Goal: Transaction & Acquisition: Register for event/course

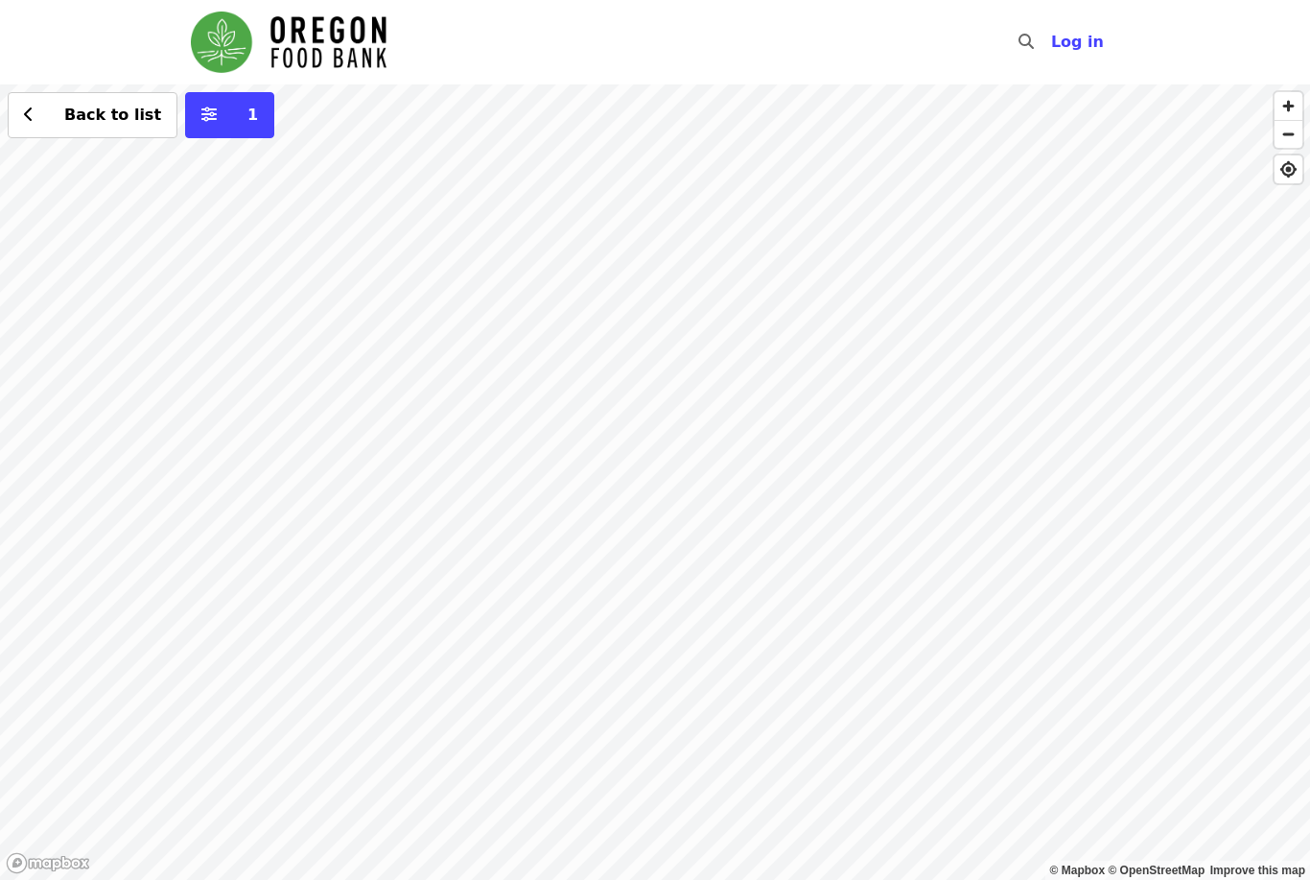
click at [784, 621] on div "Back to list 1" at bounding box center [655, 481] width 1310 height 795
click at [17, 120] on button "Back to list" at bounding box center [93, 115] width 170 height 46
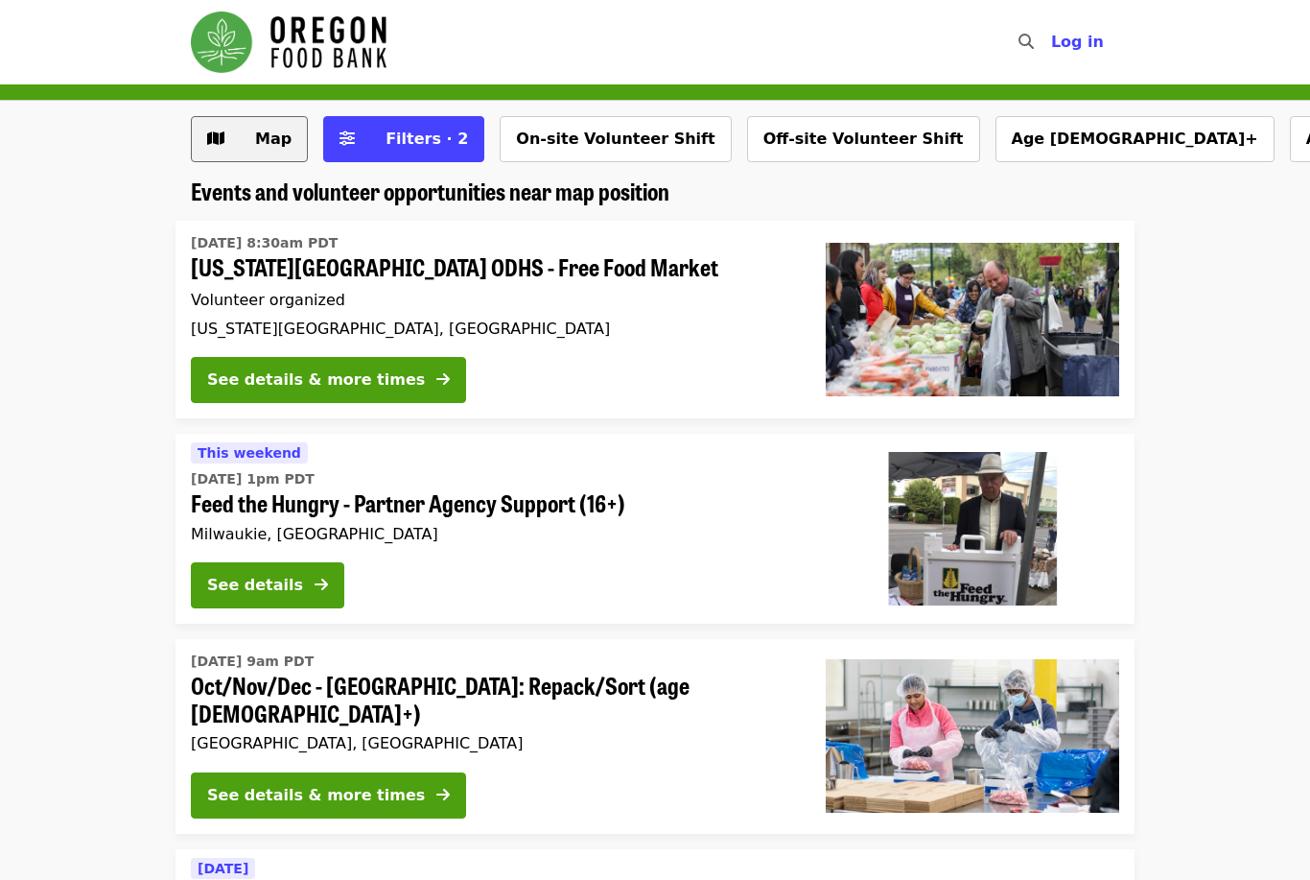
click at [280, 134] on span "Map" at bounding box center [273, 139] width 36 height 18
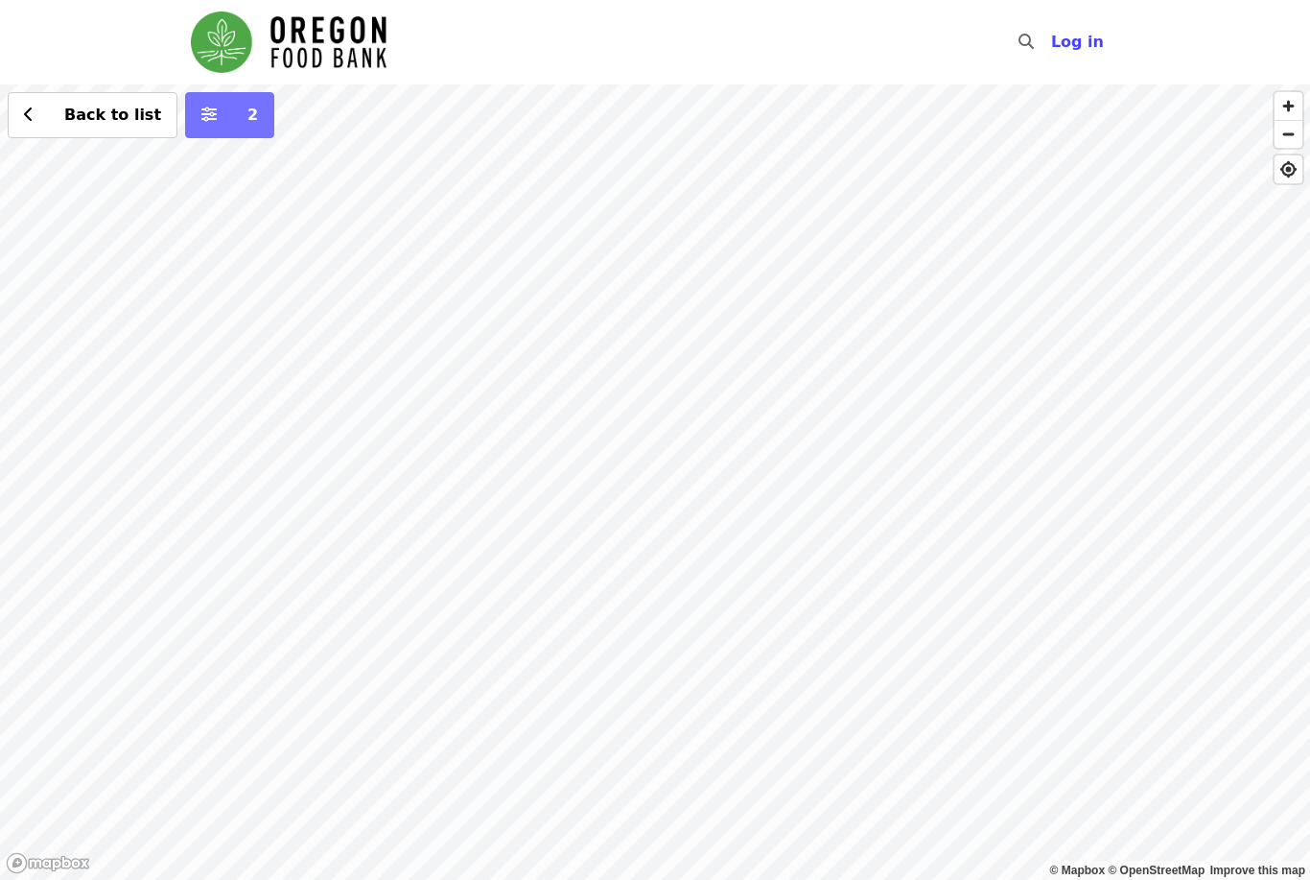
click at [247, 122] on span "2" at bounding box center [252, 115] width 11 height 18
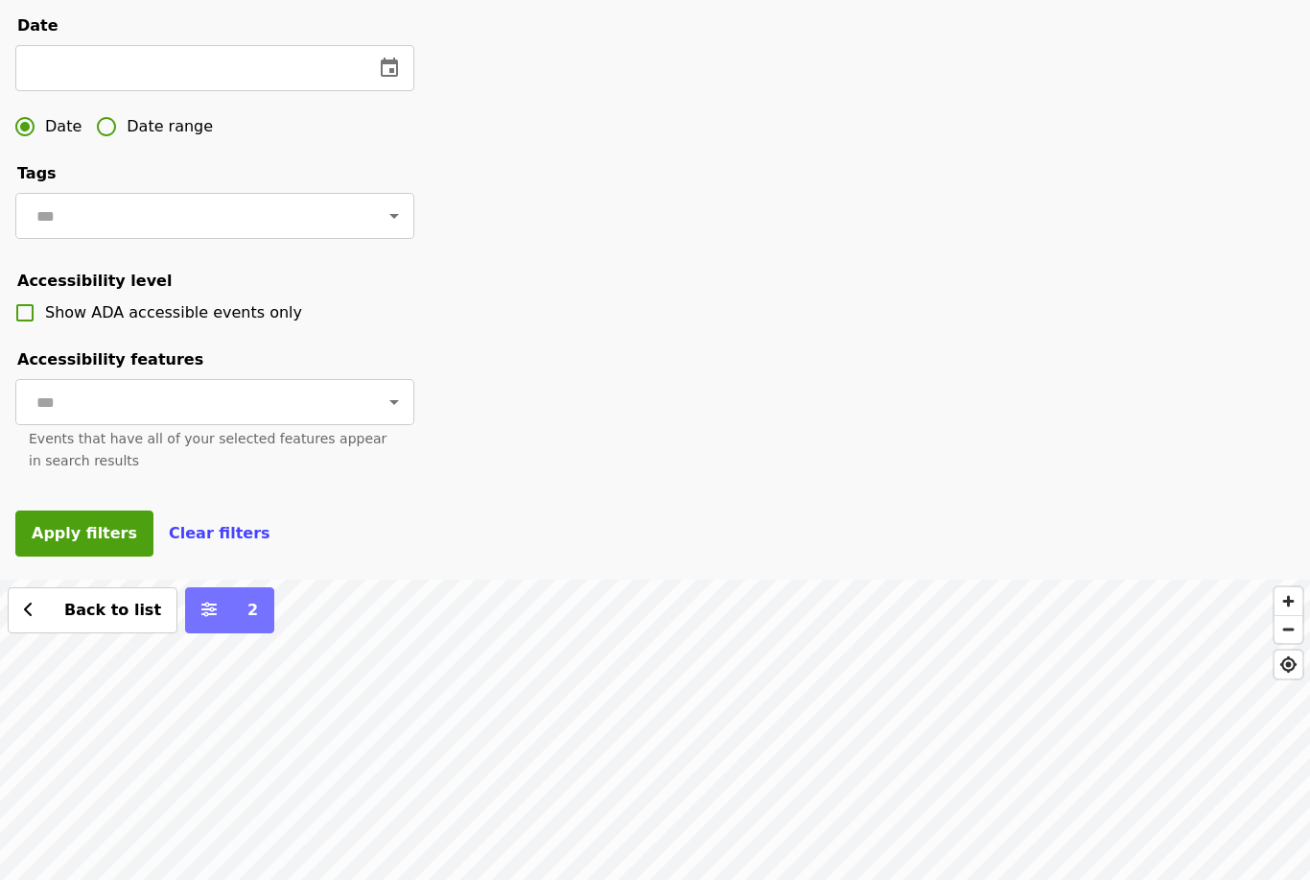
scroll to position [282, 0]
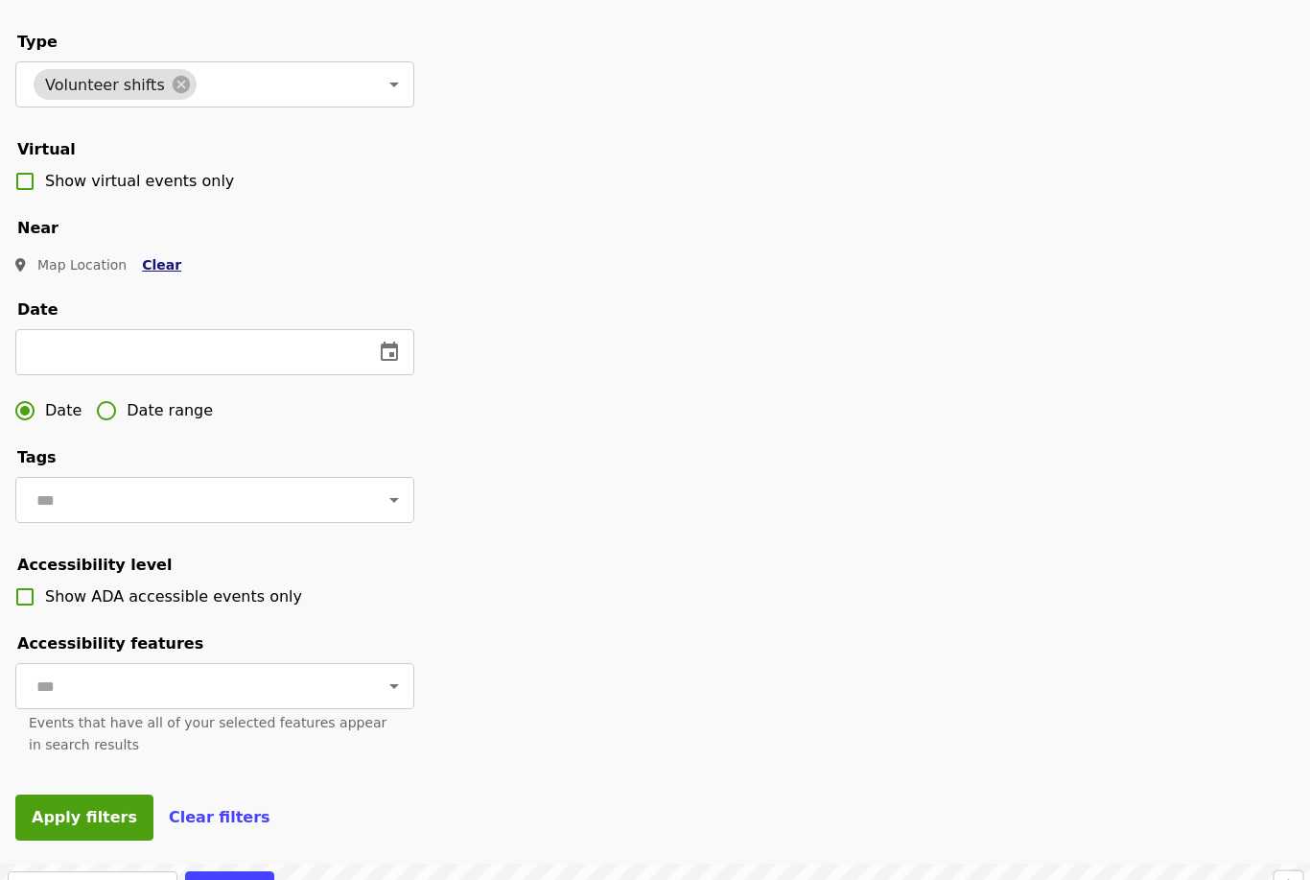
click at [166, 278] on button "Clear" at bounding box center [162, 265] width 70 height 35
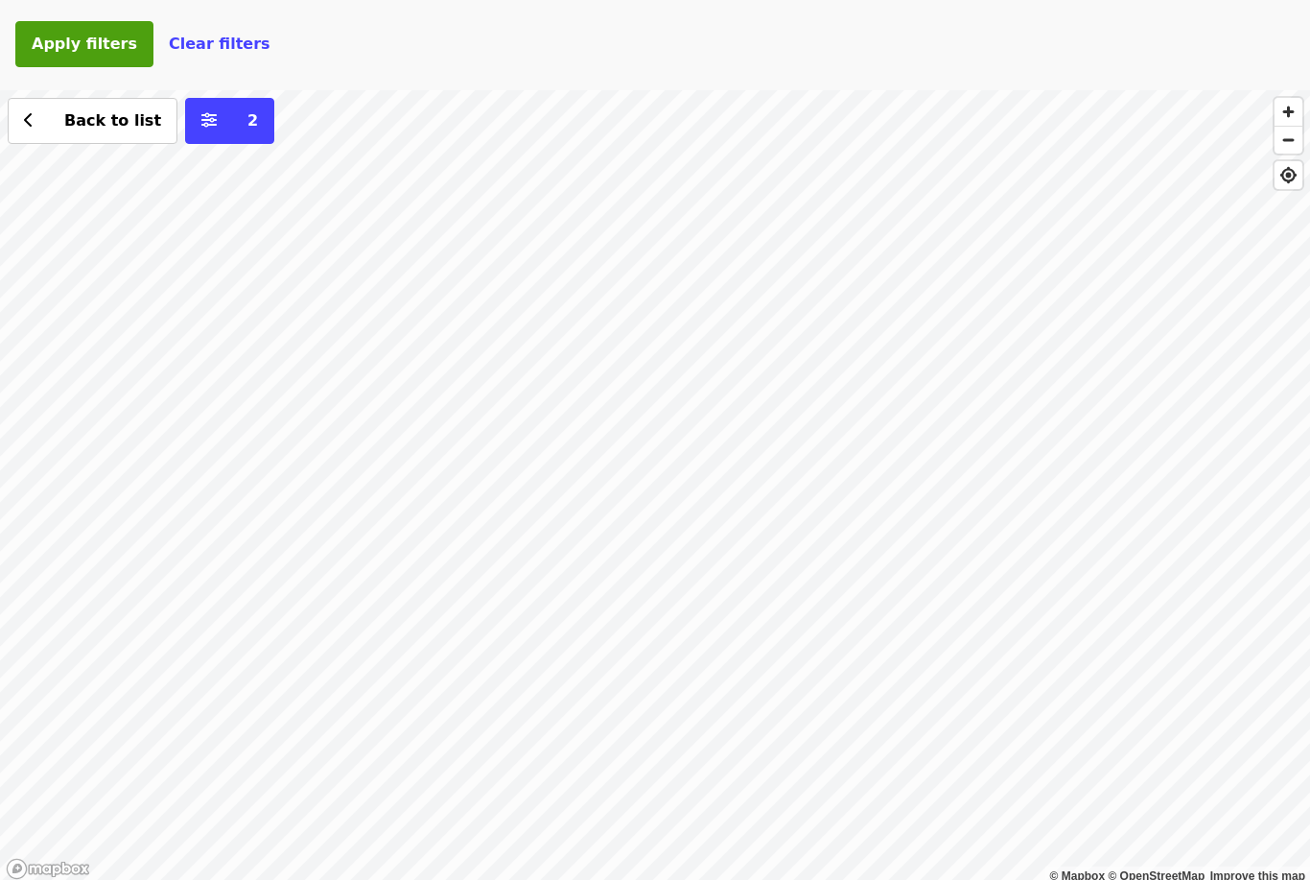
scroll to position [1079, 0]
click at [42, 47] on span "Apply filters" at bounding box center [85, 44] width 106 height 18
click at [57, 49] on span "Apply filters" at bounding box center [85, 43] width 106 height 18
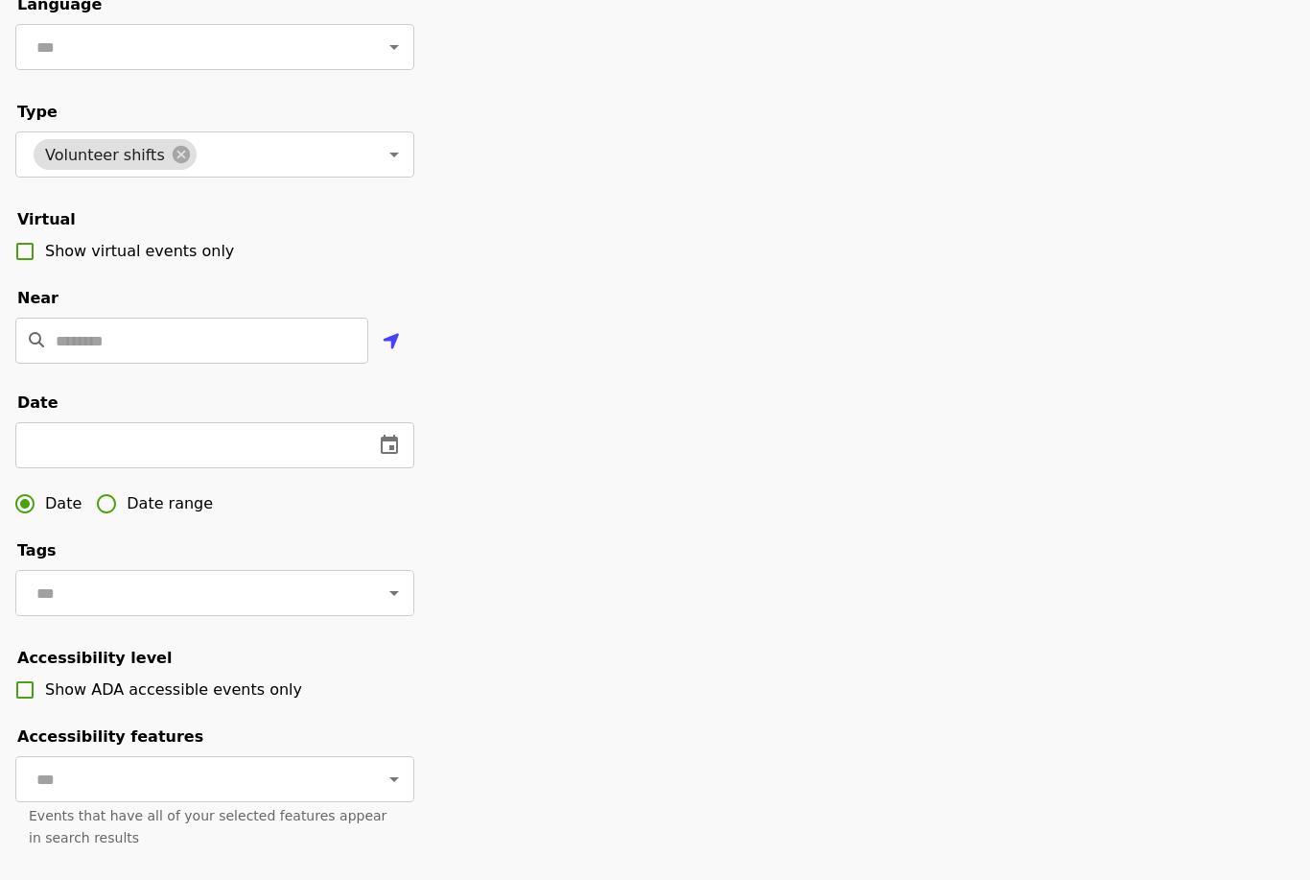
scroll to position [0, 0]
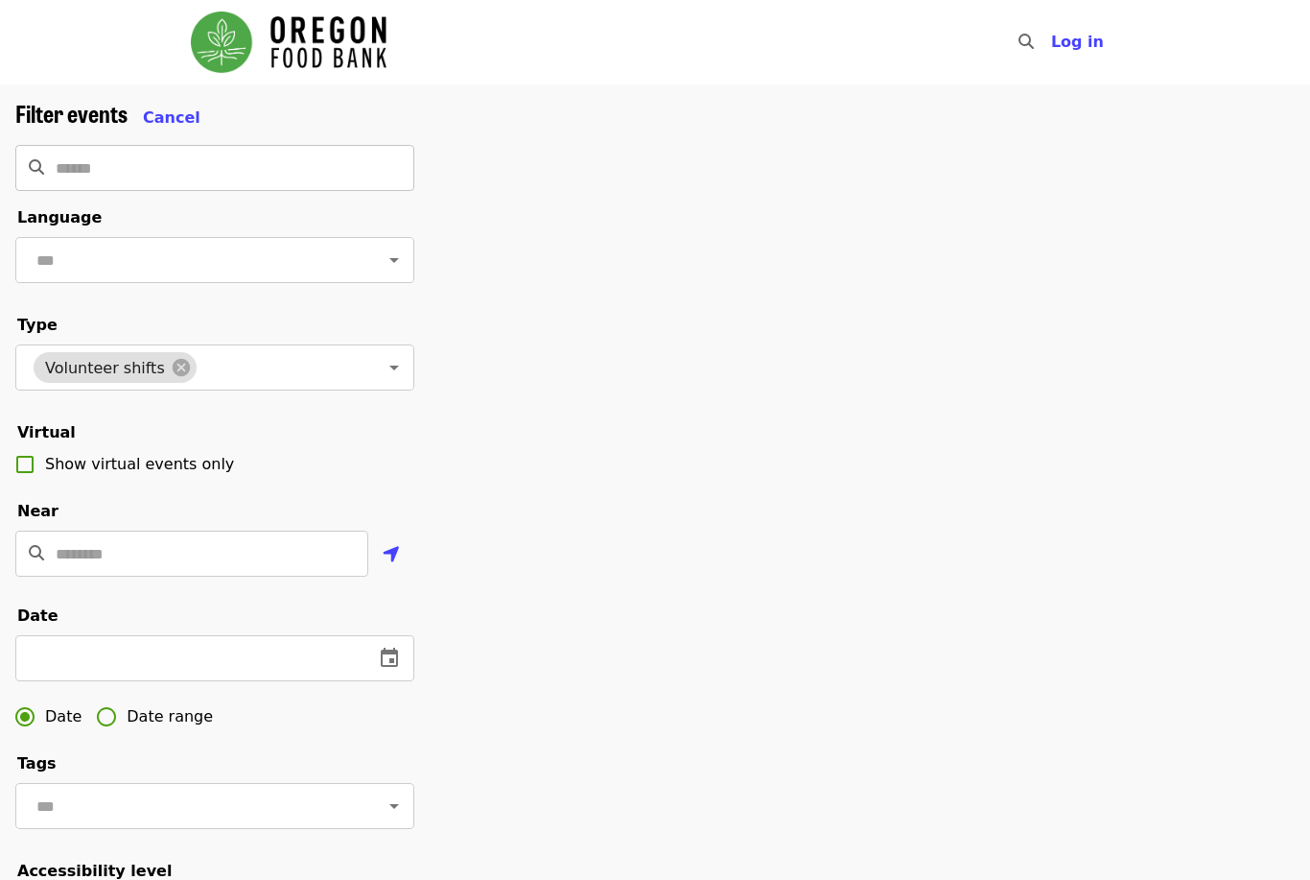
click at [65, 169] on input "Search" at bounding box center [235, 168] width 359 height 46
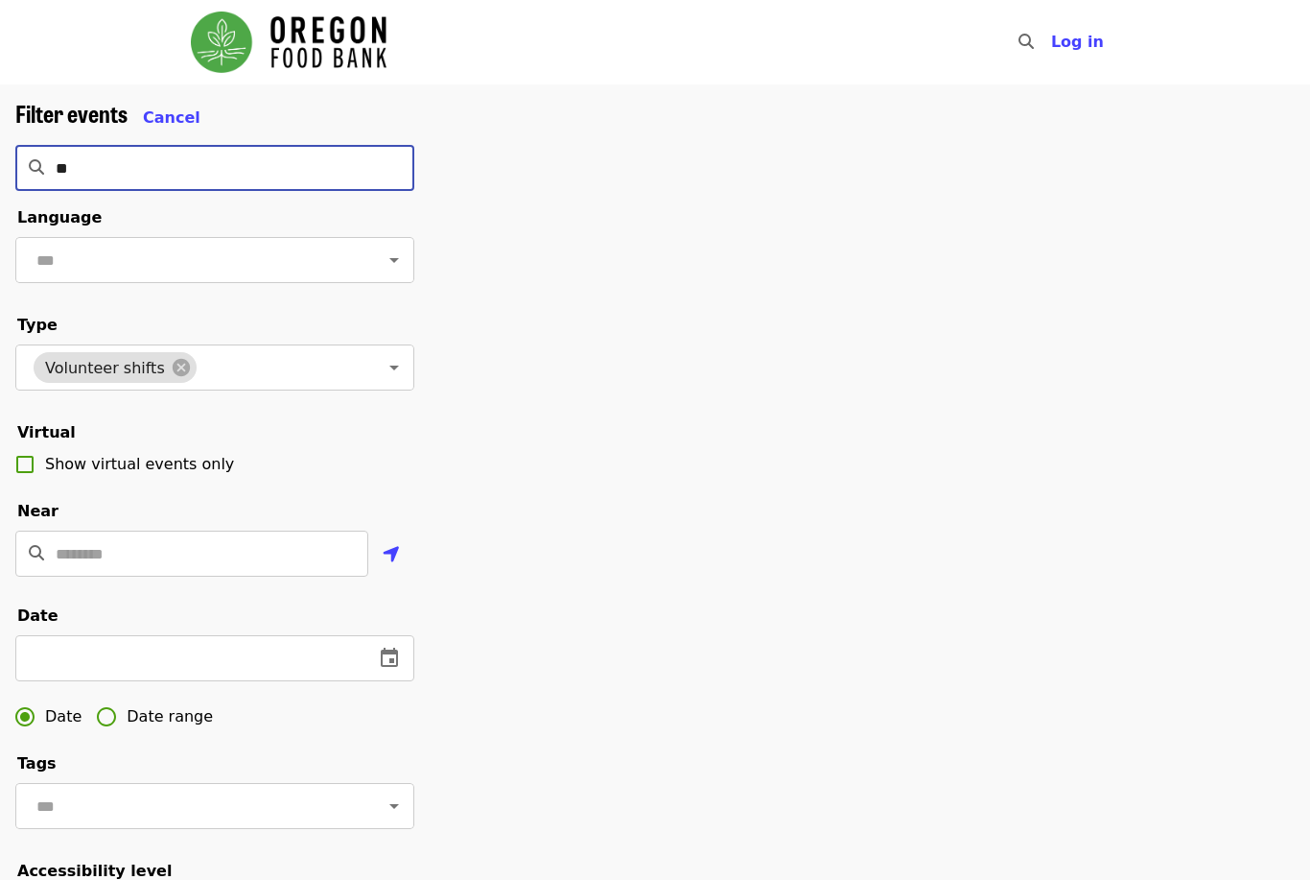
type input "*"
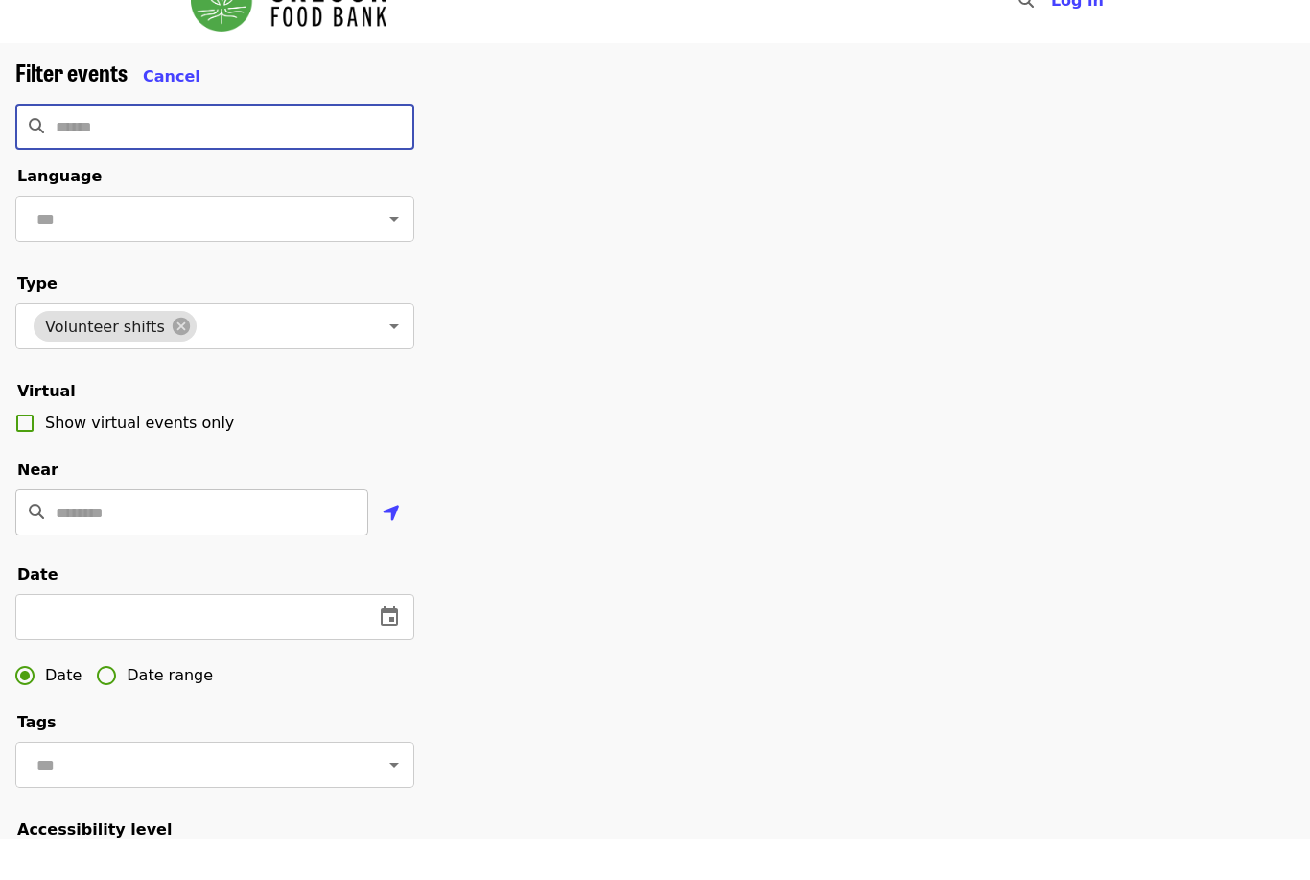
click at [75, 530] on input "Location" at bounding box center [212, 553] width 313 height 46
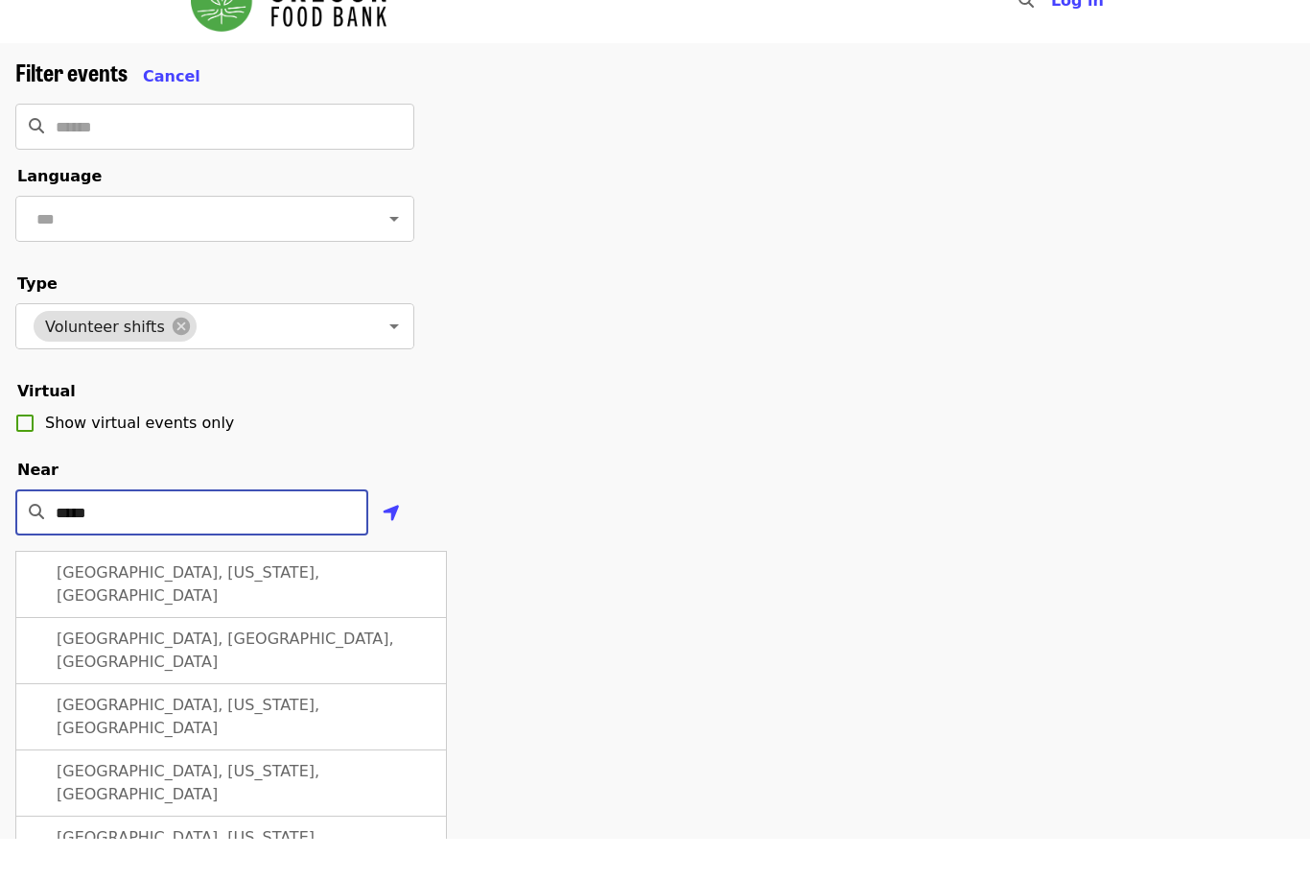
click at [66, 604] on span "Salem, Oregon, Verenigde Staten" at bounding box center [188, 624] width 263 height 41
type input "**********"
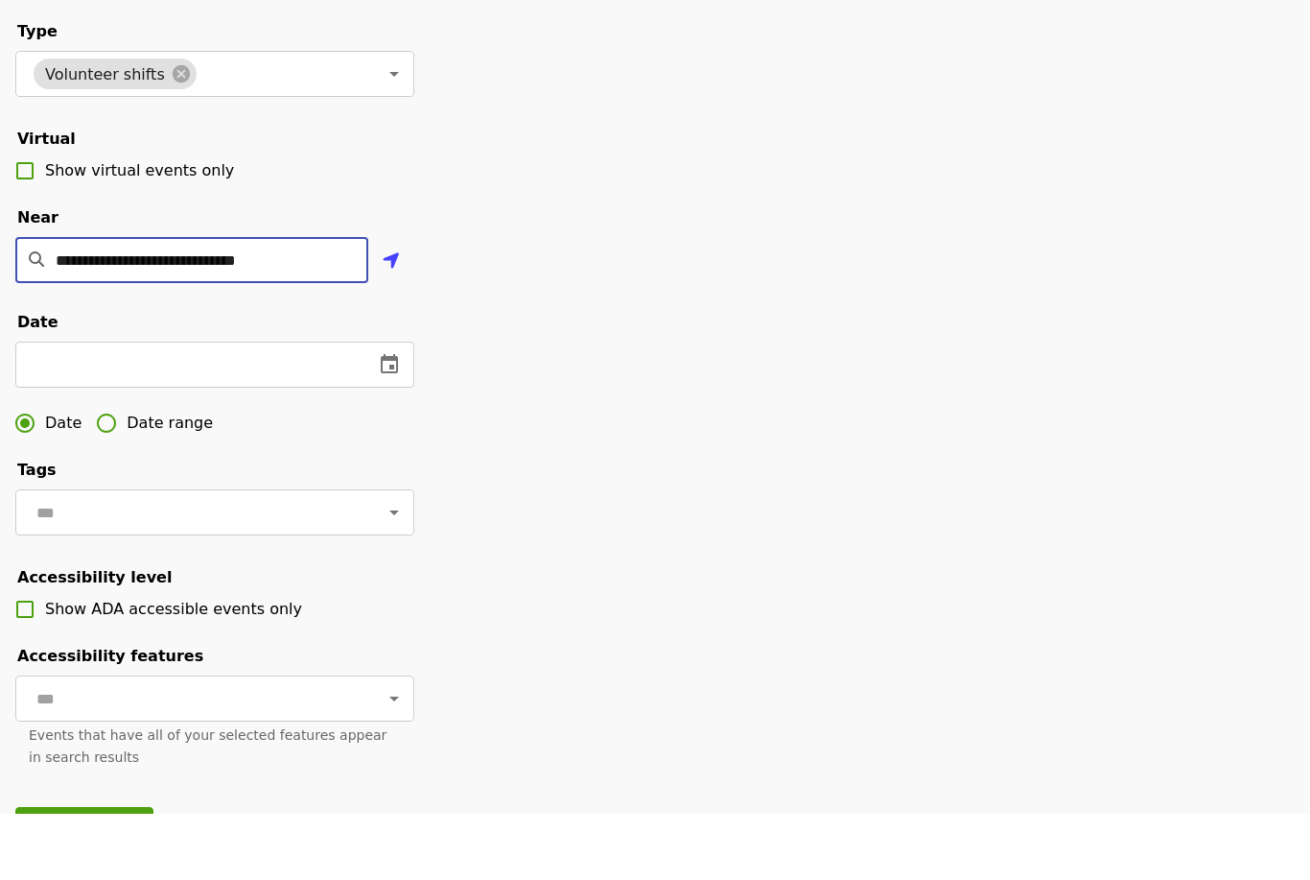
scroll to position [407, 0]
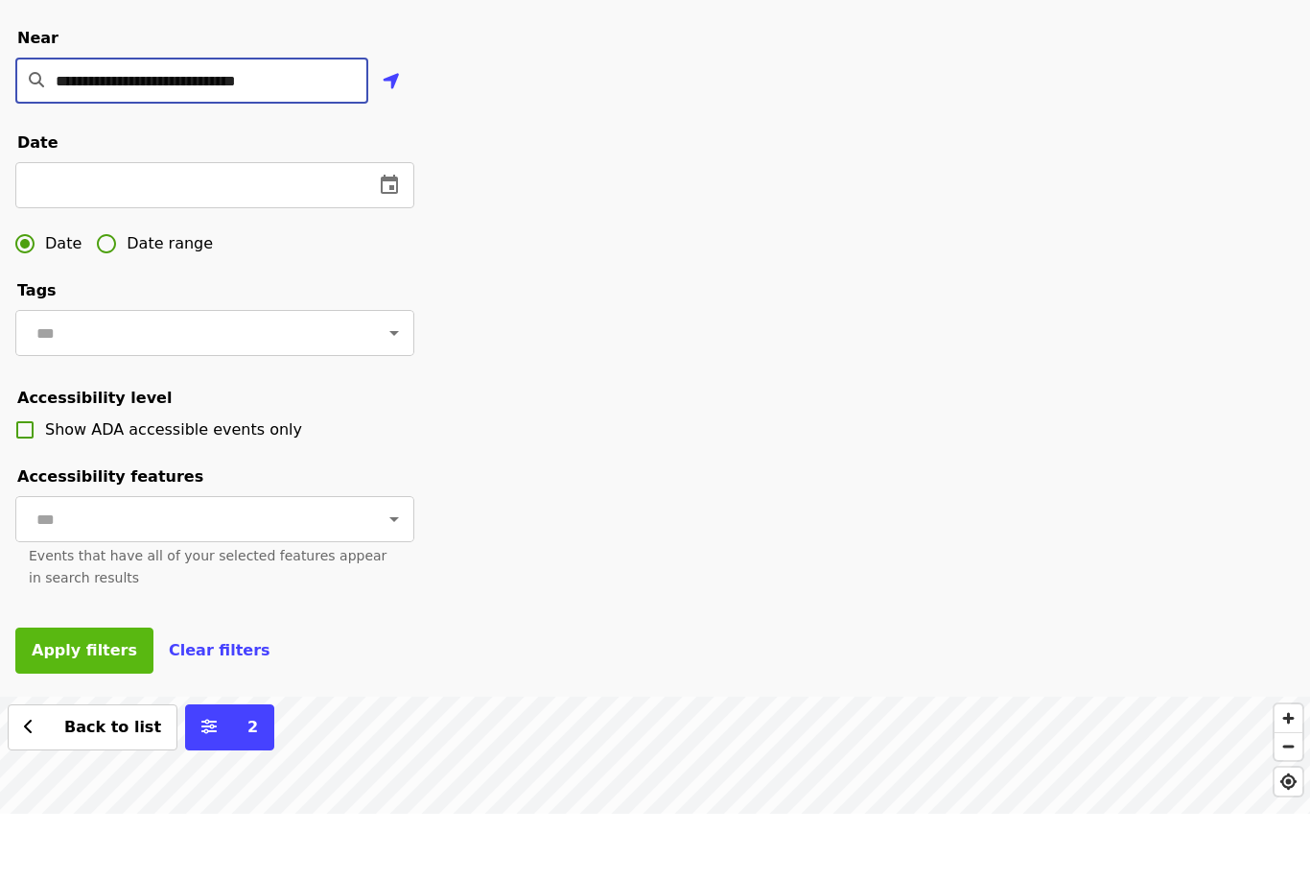
click at [31, 694] on button "Apply filters" at bounding box center [84, 717] width 138 height 46
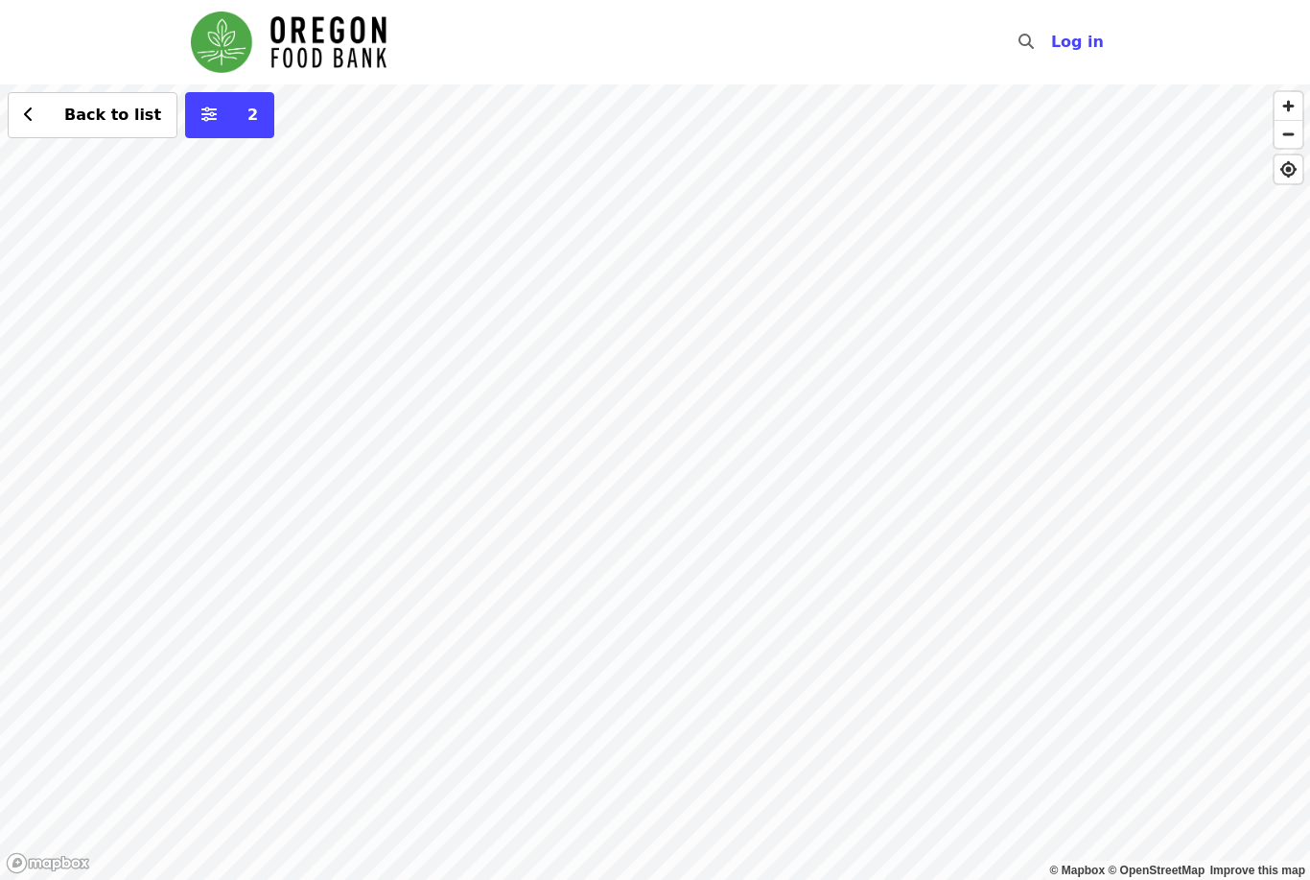
click at [1103, 395] on div "Back to list 2" at bounding box center [655, 481] width 1310 height 795
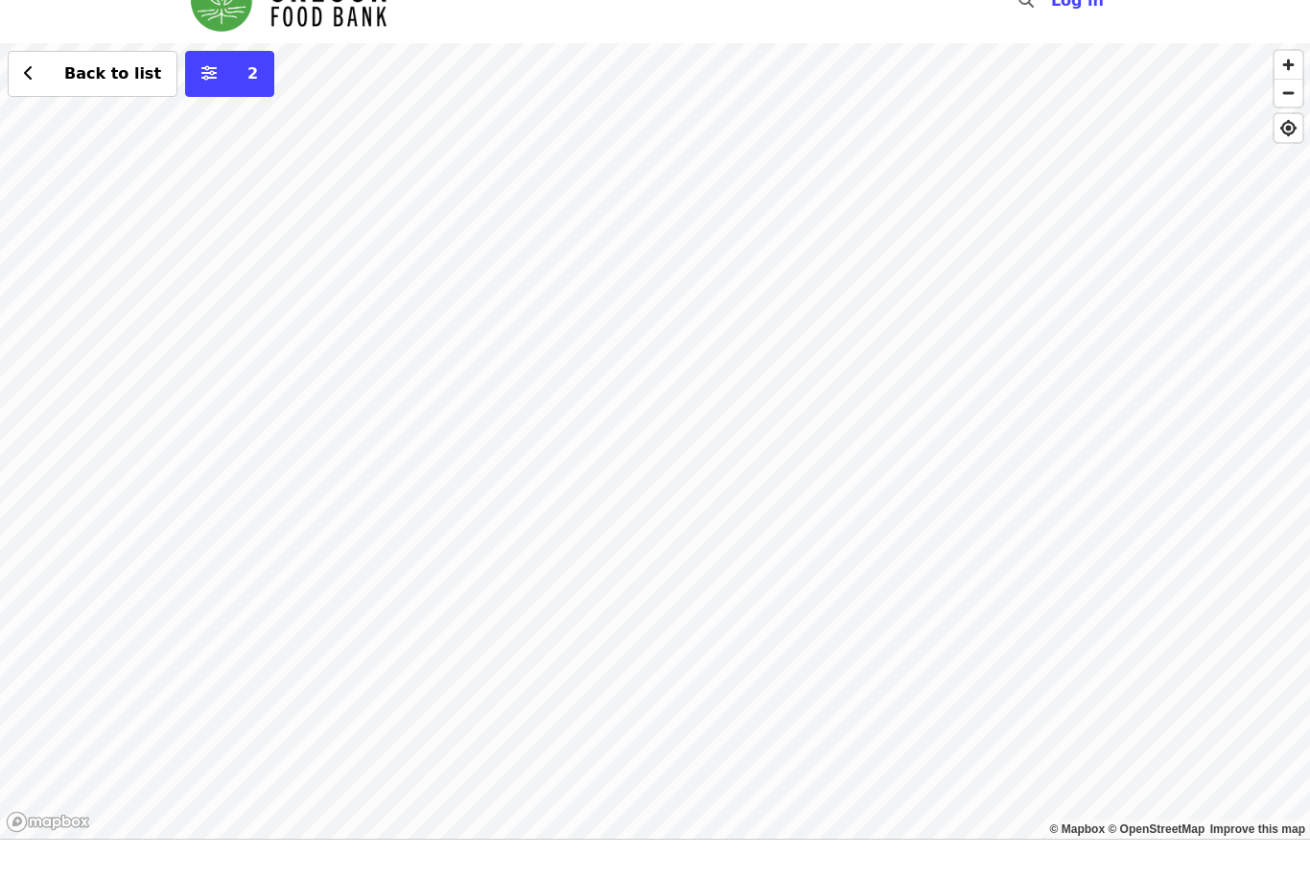
click at [1110, 106] on div "Back to list 2" at bounding box center [655, 441] width 1310 height 795
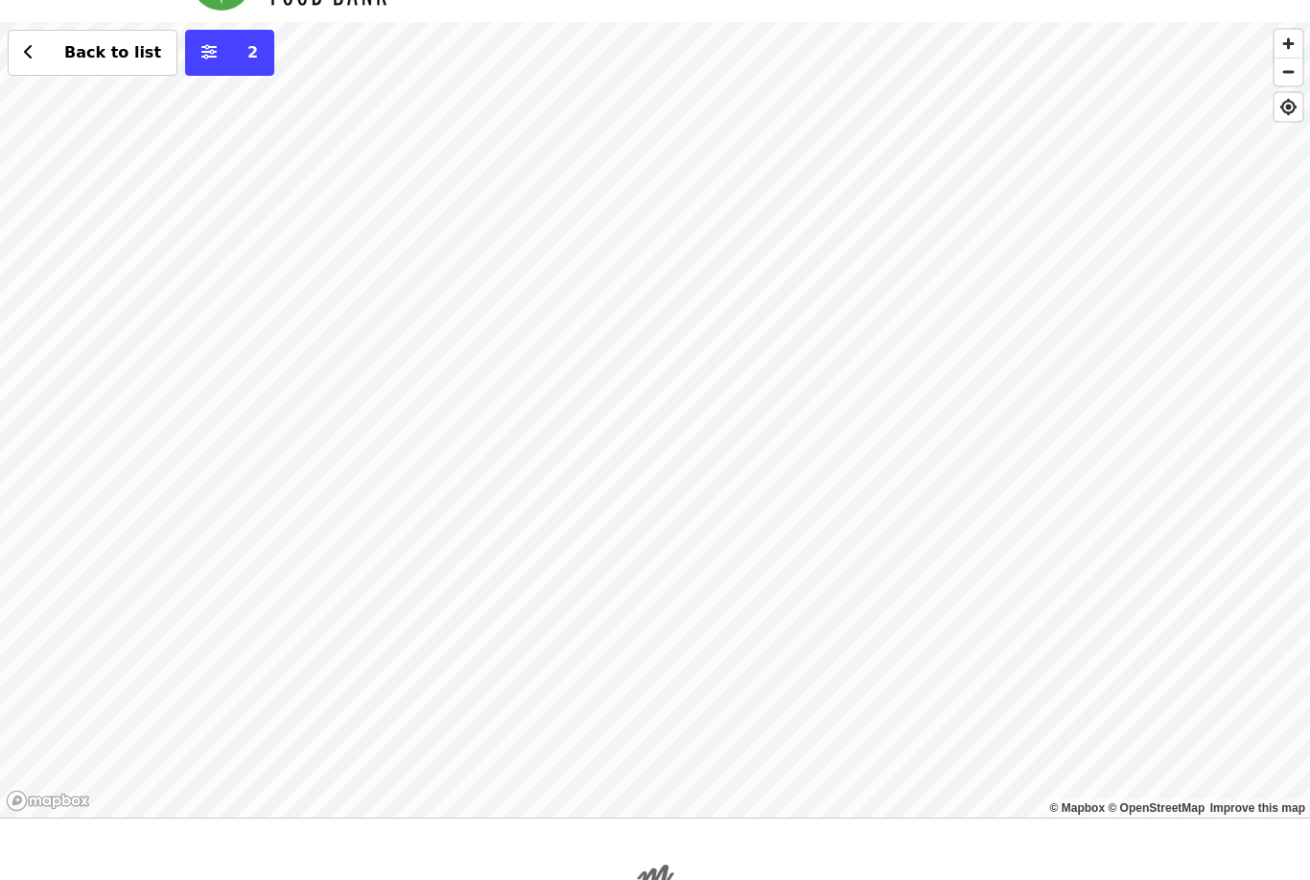
scroll to position [62, 0]
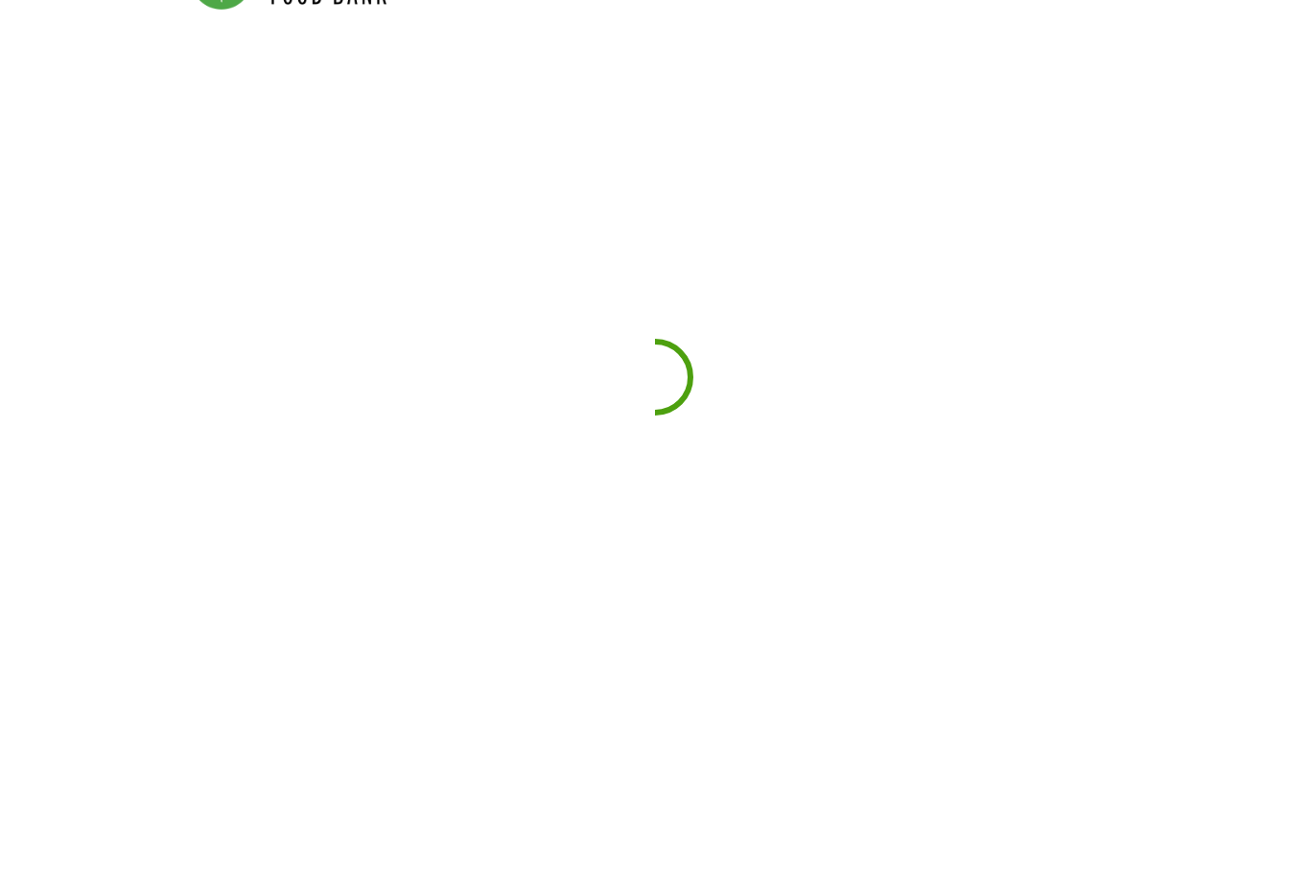
scroll to position [309, 0]
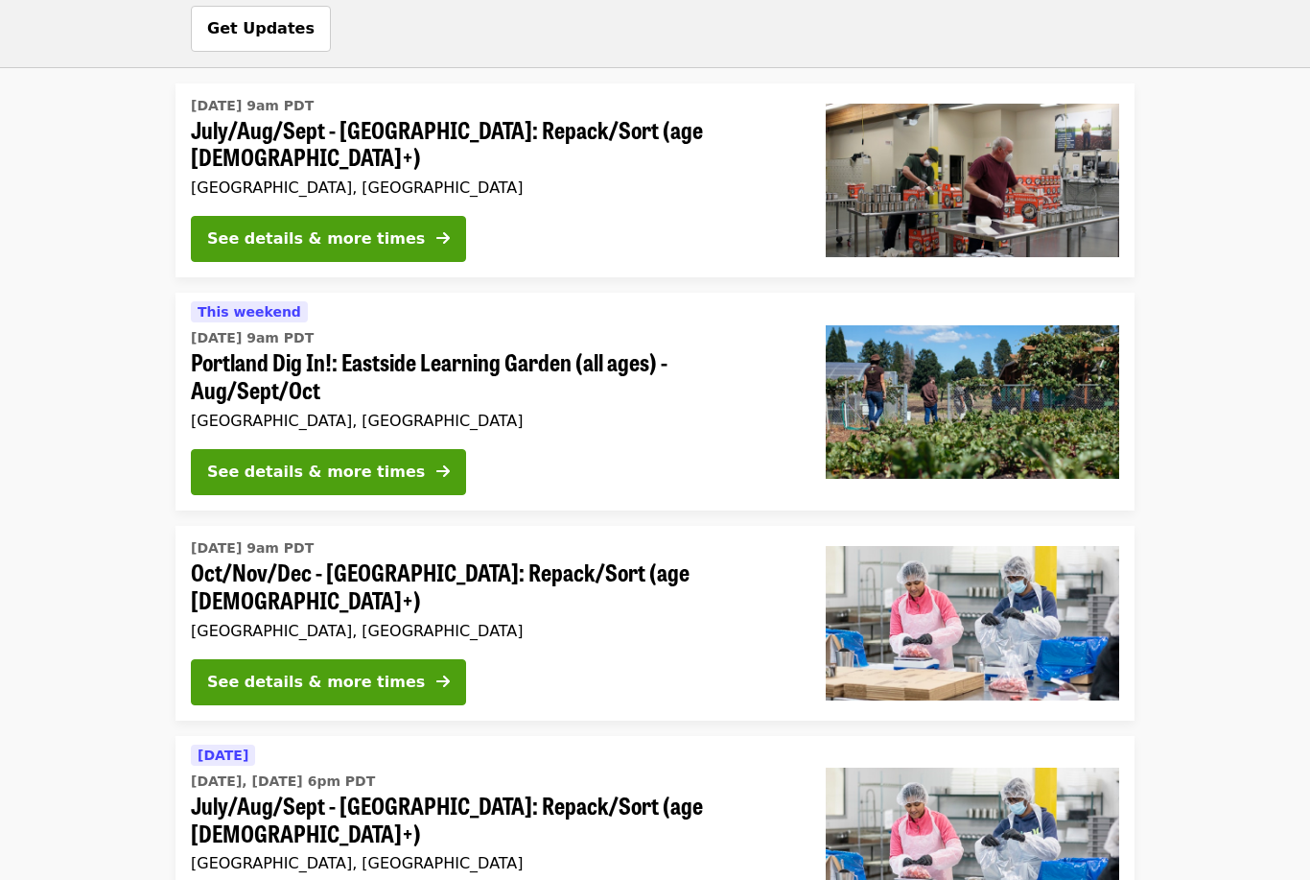
scroll to position [1236, 0]
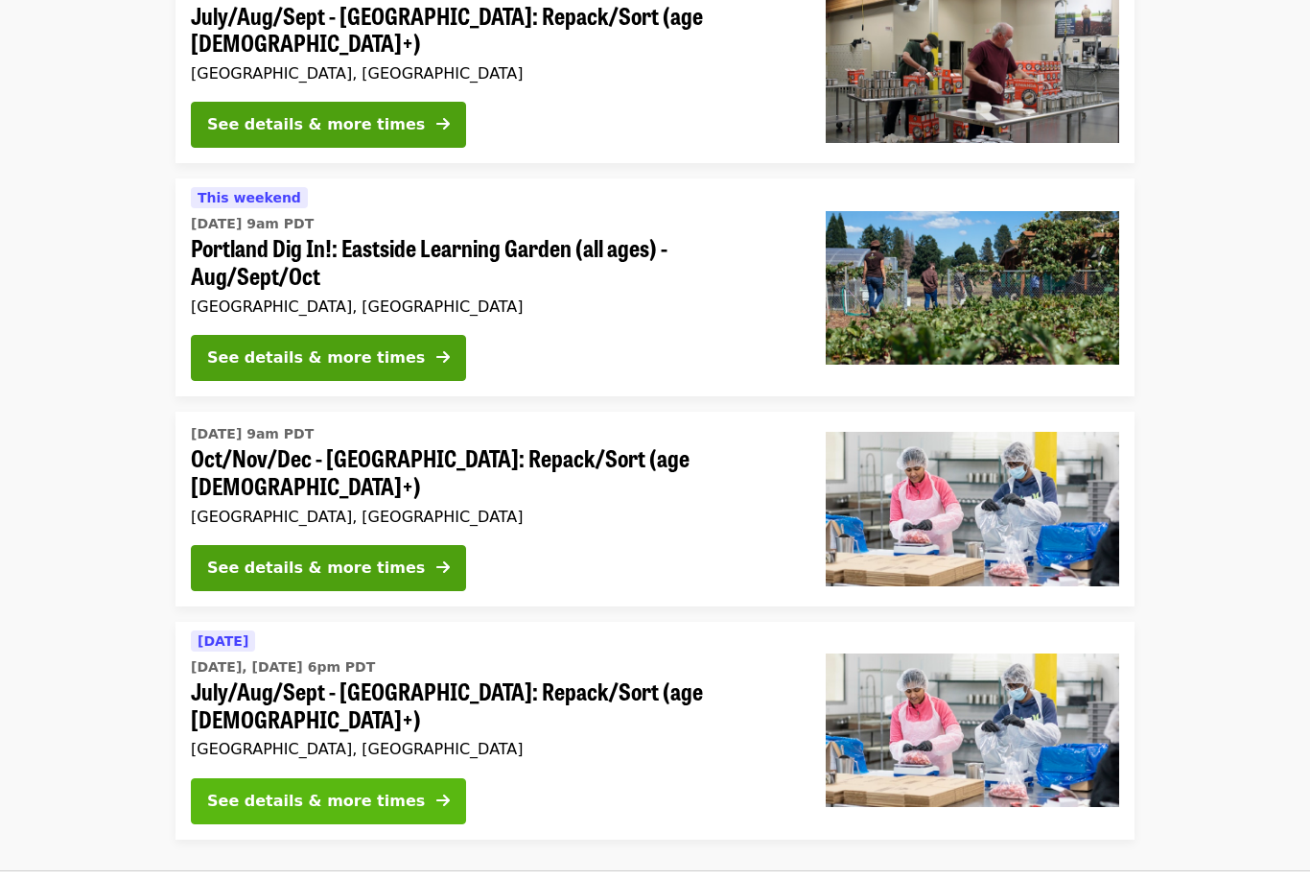
click at [221, 789] on div "See details & more times" at bounding box center [316, 800] width 218 height 23
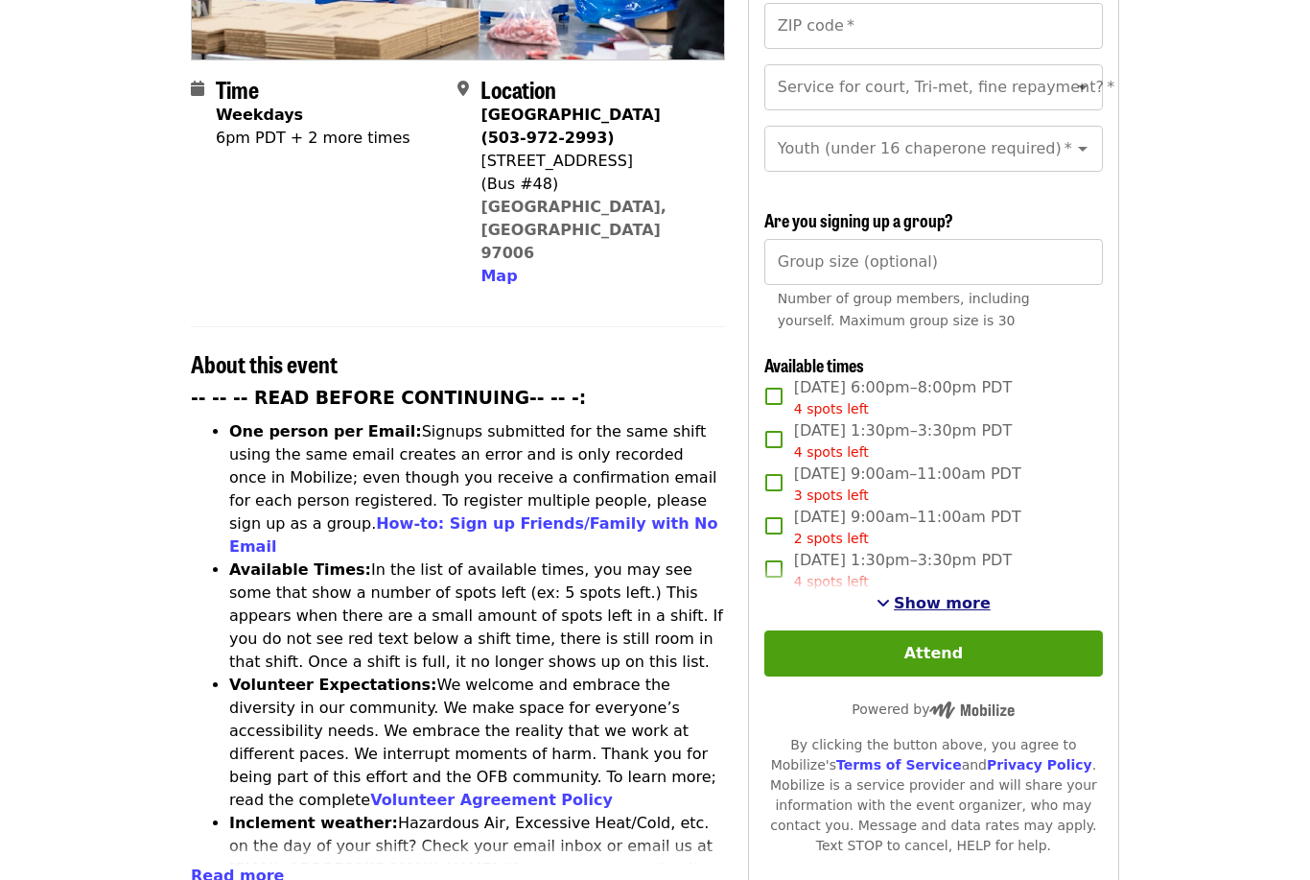
click at [935, 595] on span "Show more" at bounding box center [942, 604] width 97 height 18
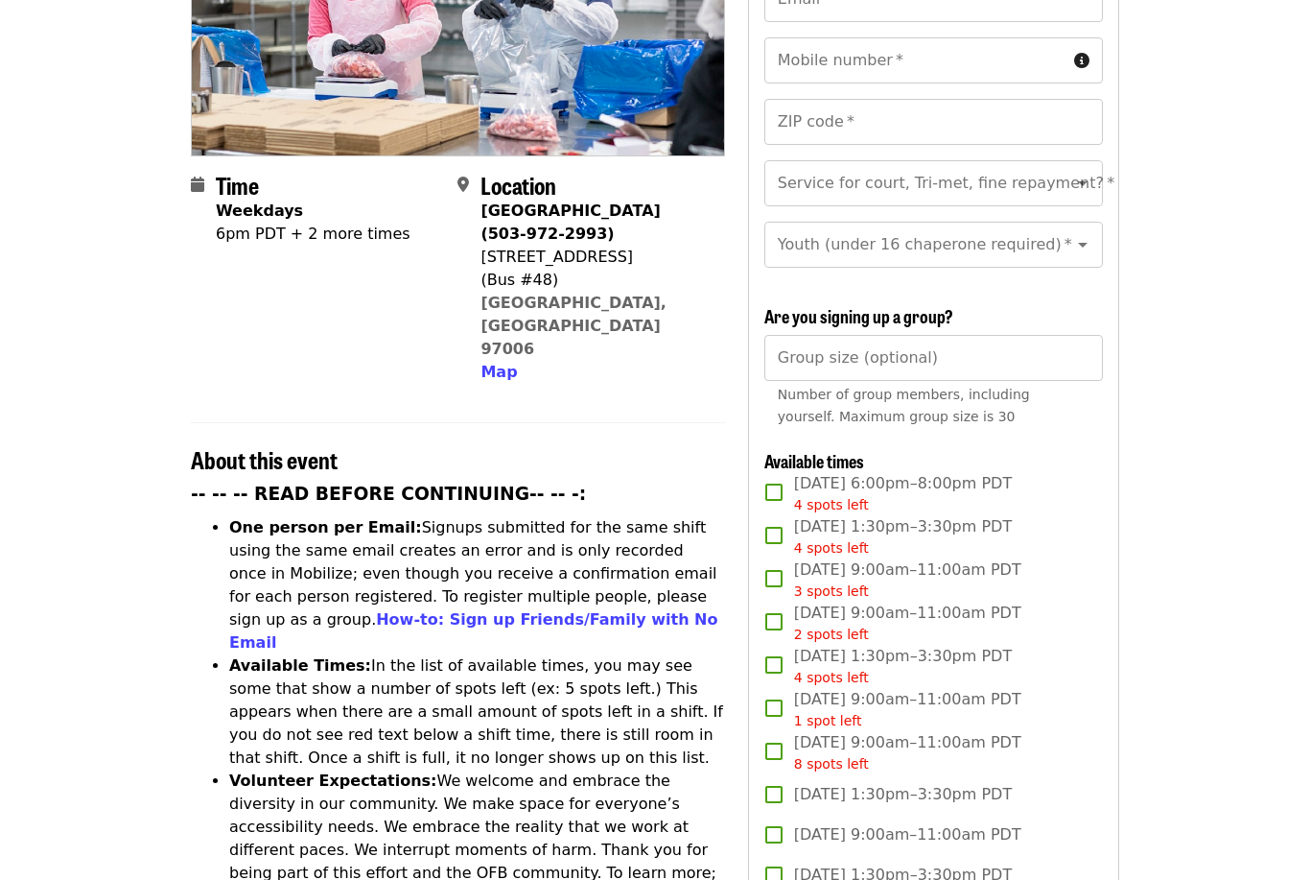
scroll to position [389, 0]
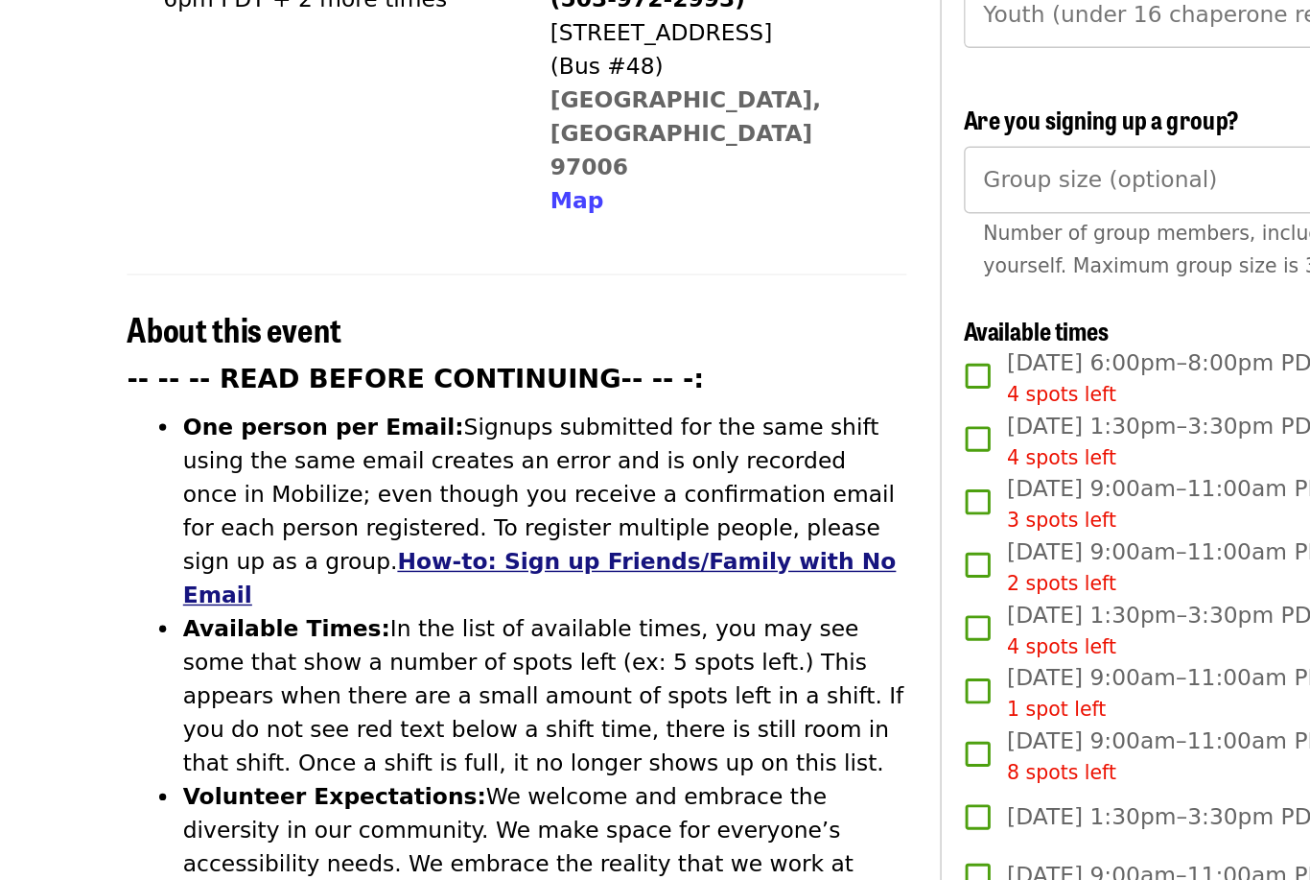
click at [229, 560] on link "How-to: Sign up Friends/Family with No Email" at bounding box center [473, 580] width 489 height 41
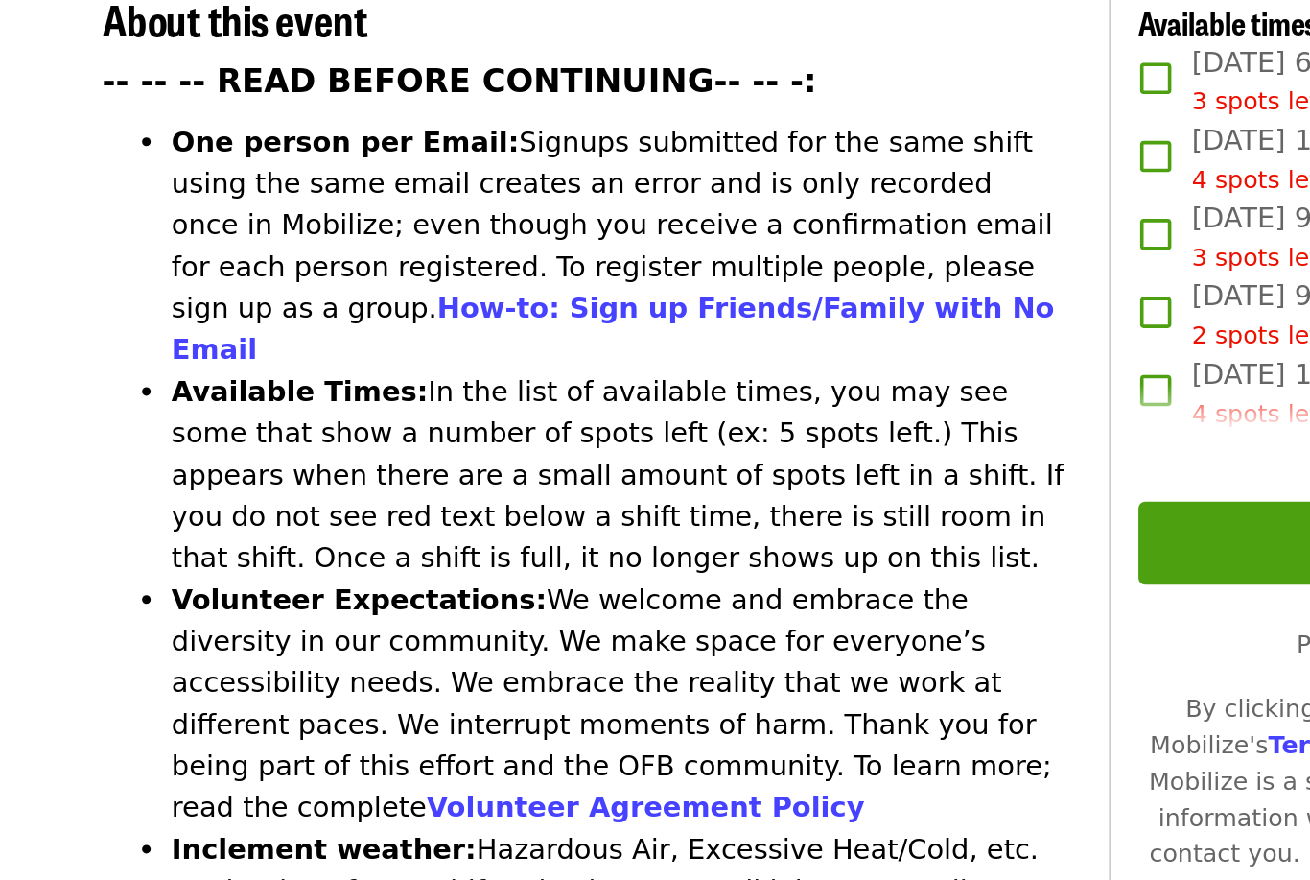
scroll to position [431, 0]
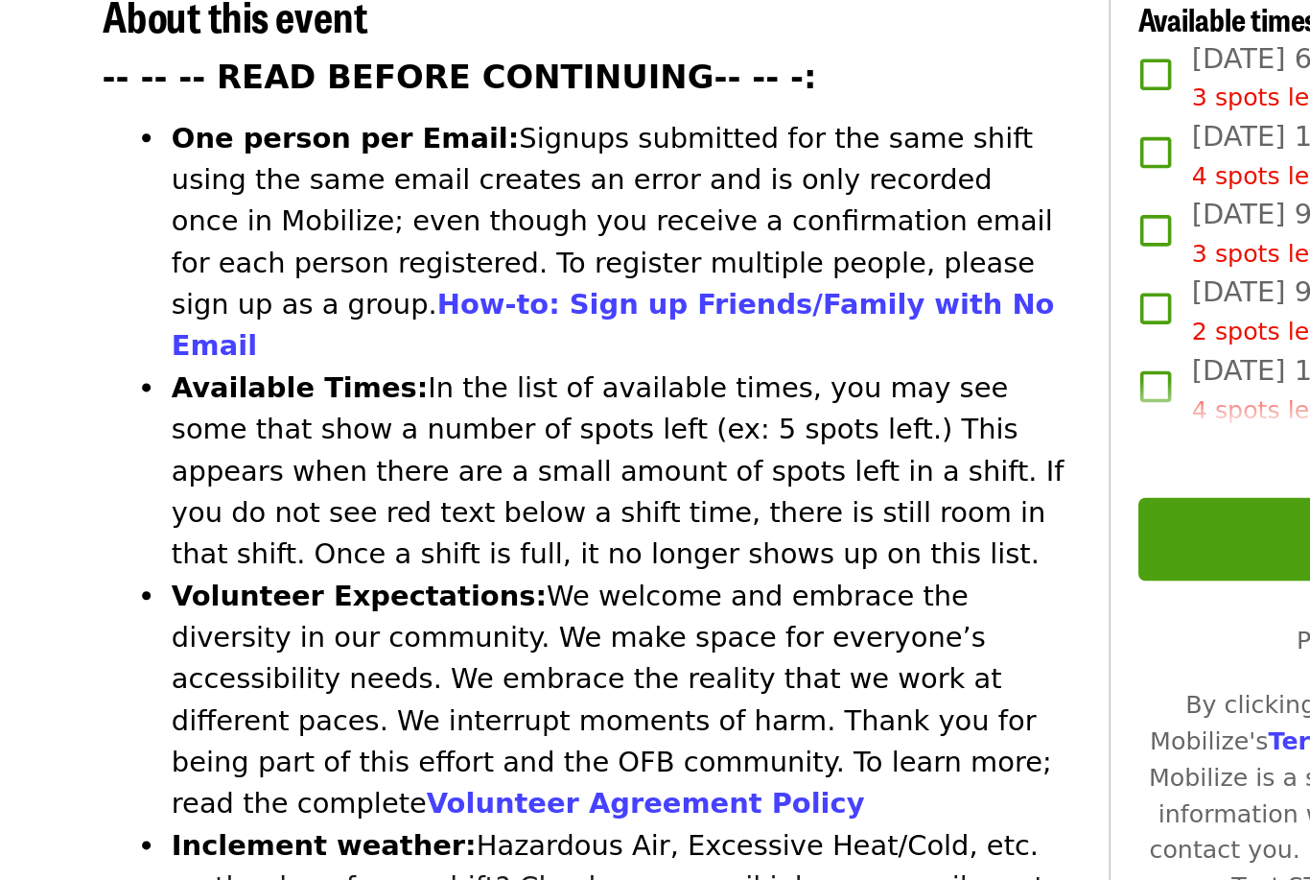
click at [191, 869] on span "Read more" at bounding box center [237, 878] width 93 height 18
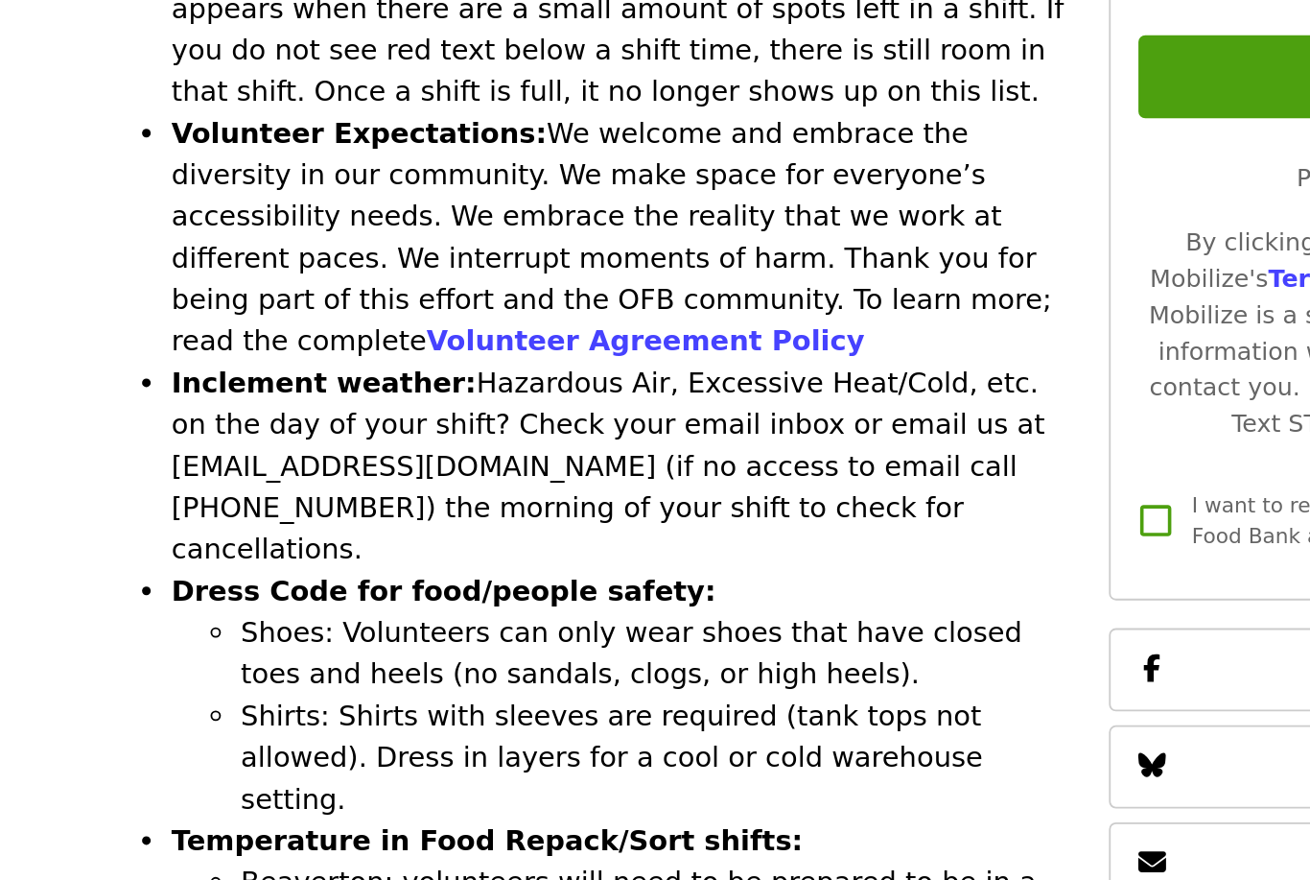
scroll to position [687, 0]
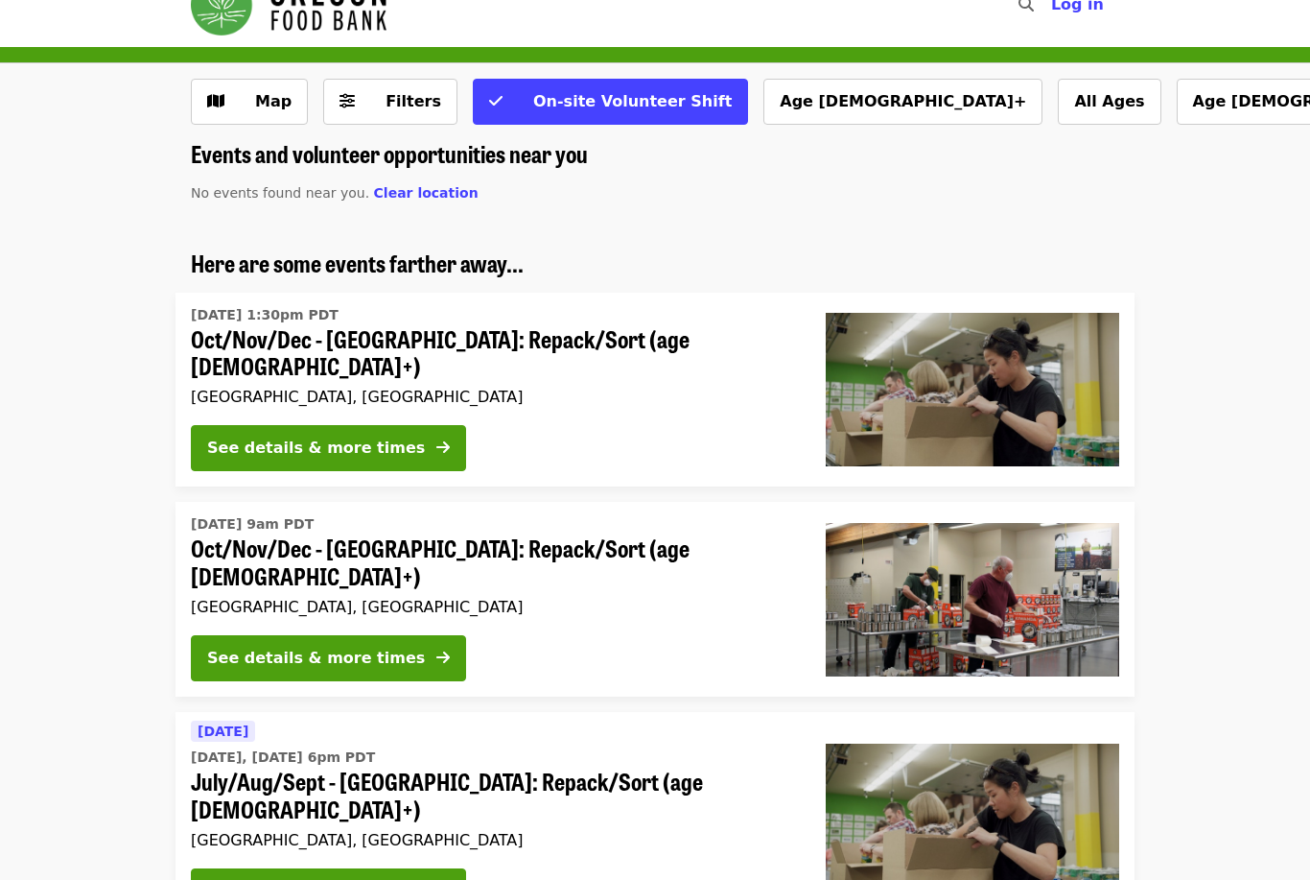
scroll to position [43, 0]
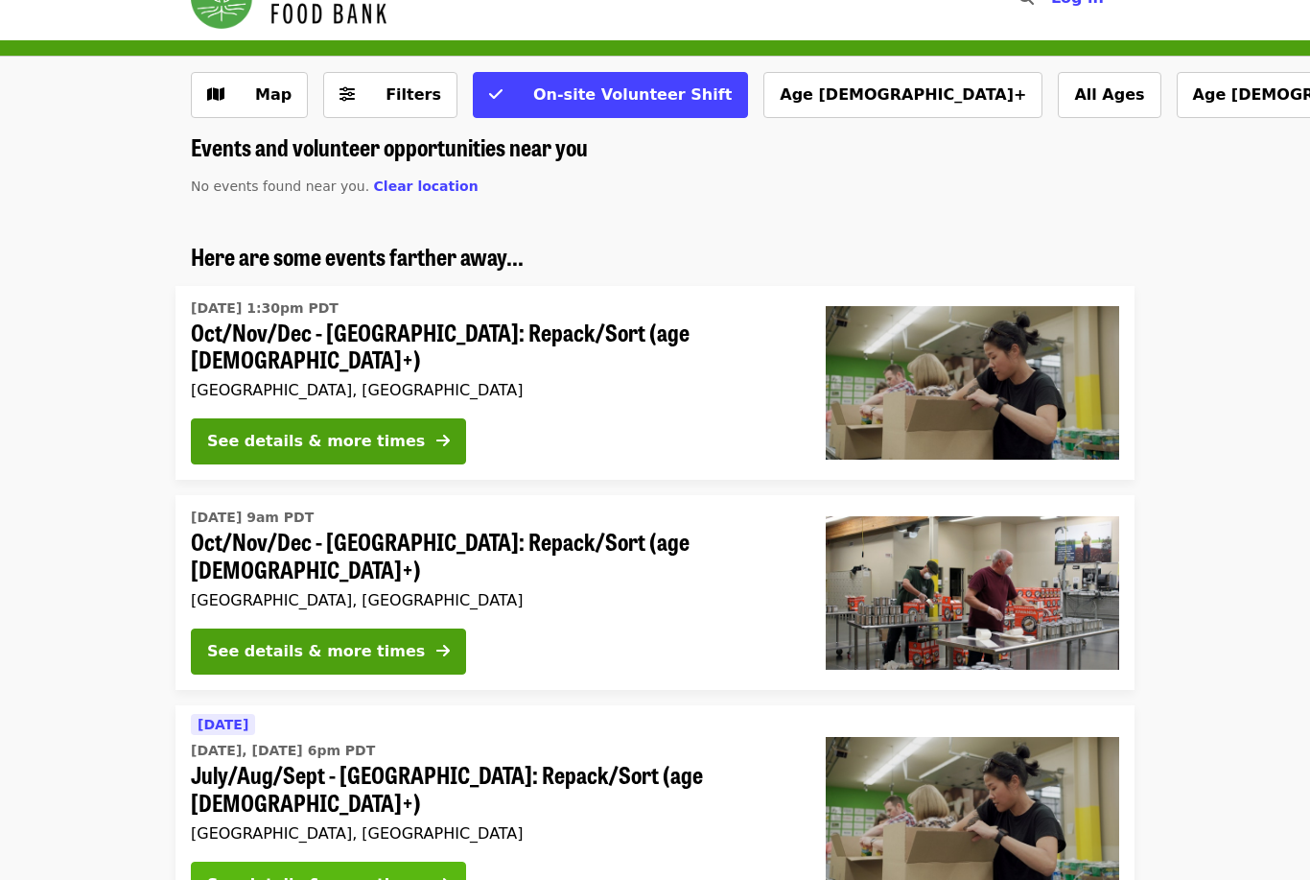
click at [222, 874] on div "See details & more times" at bounding box center [316, 885] width 218 height 23
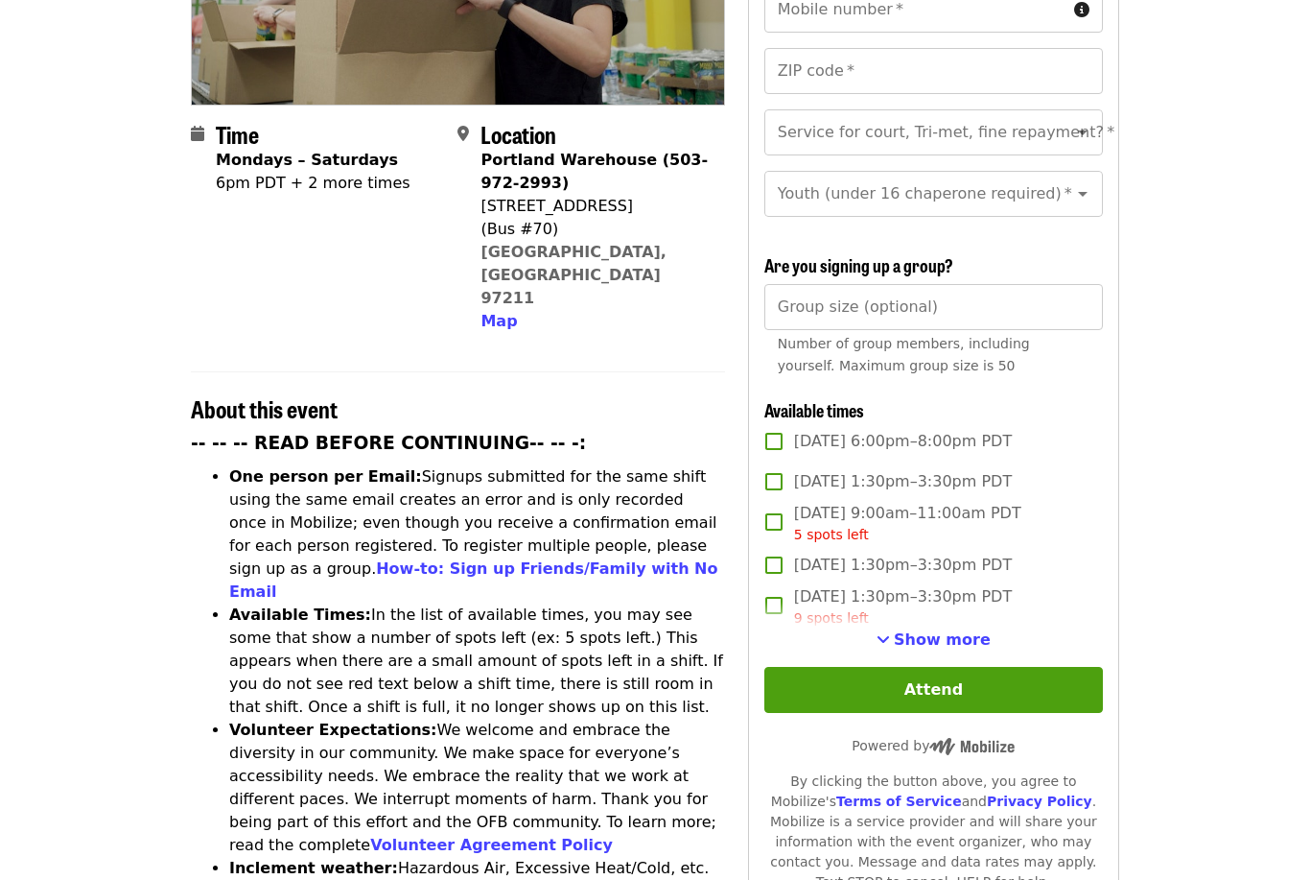
scroll to position [389, 0]
click at [949, 630] on span "Show more" at bounding box center [942, 639] width 97 height 18
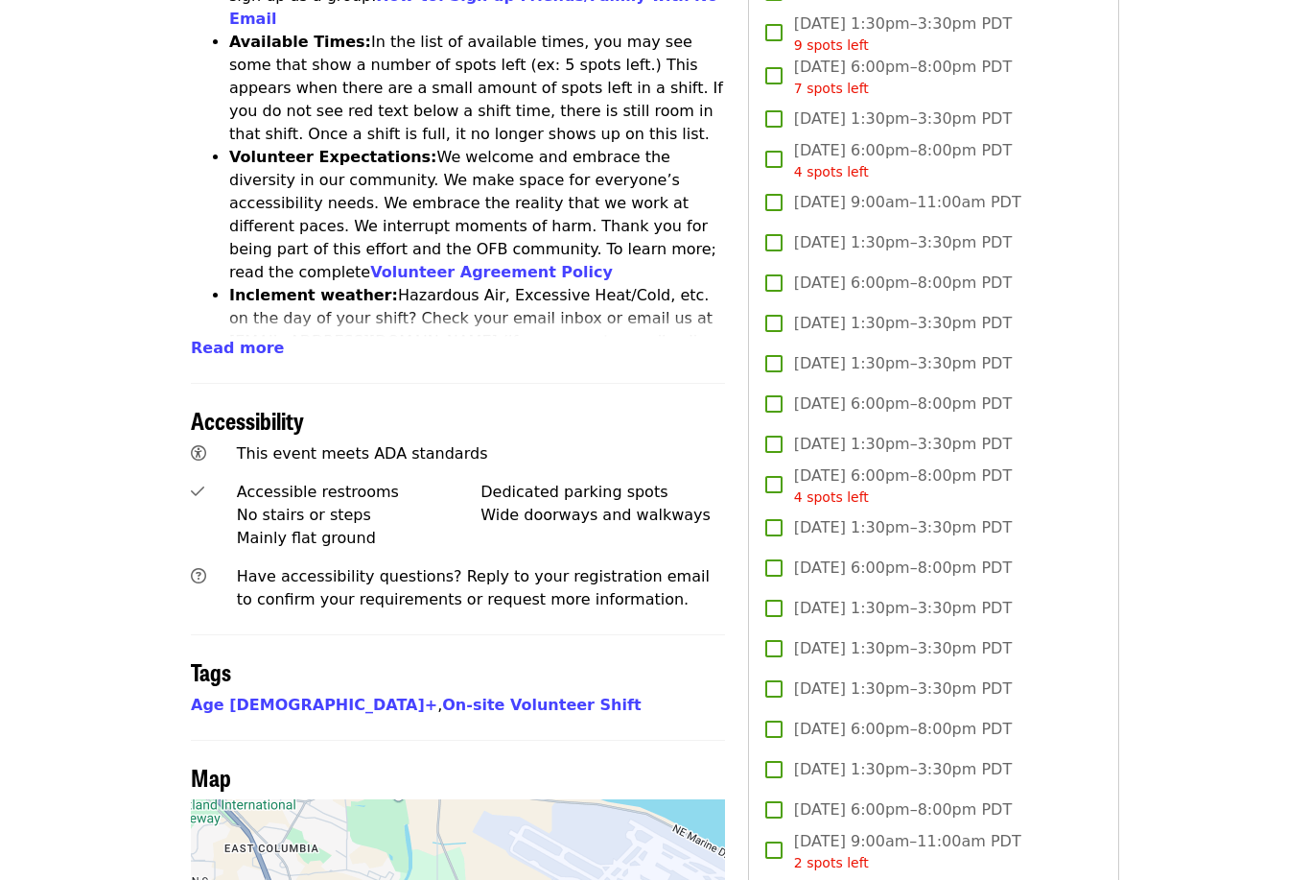
scroll to position [1102, 0]
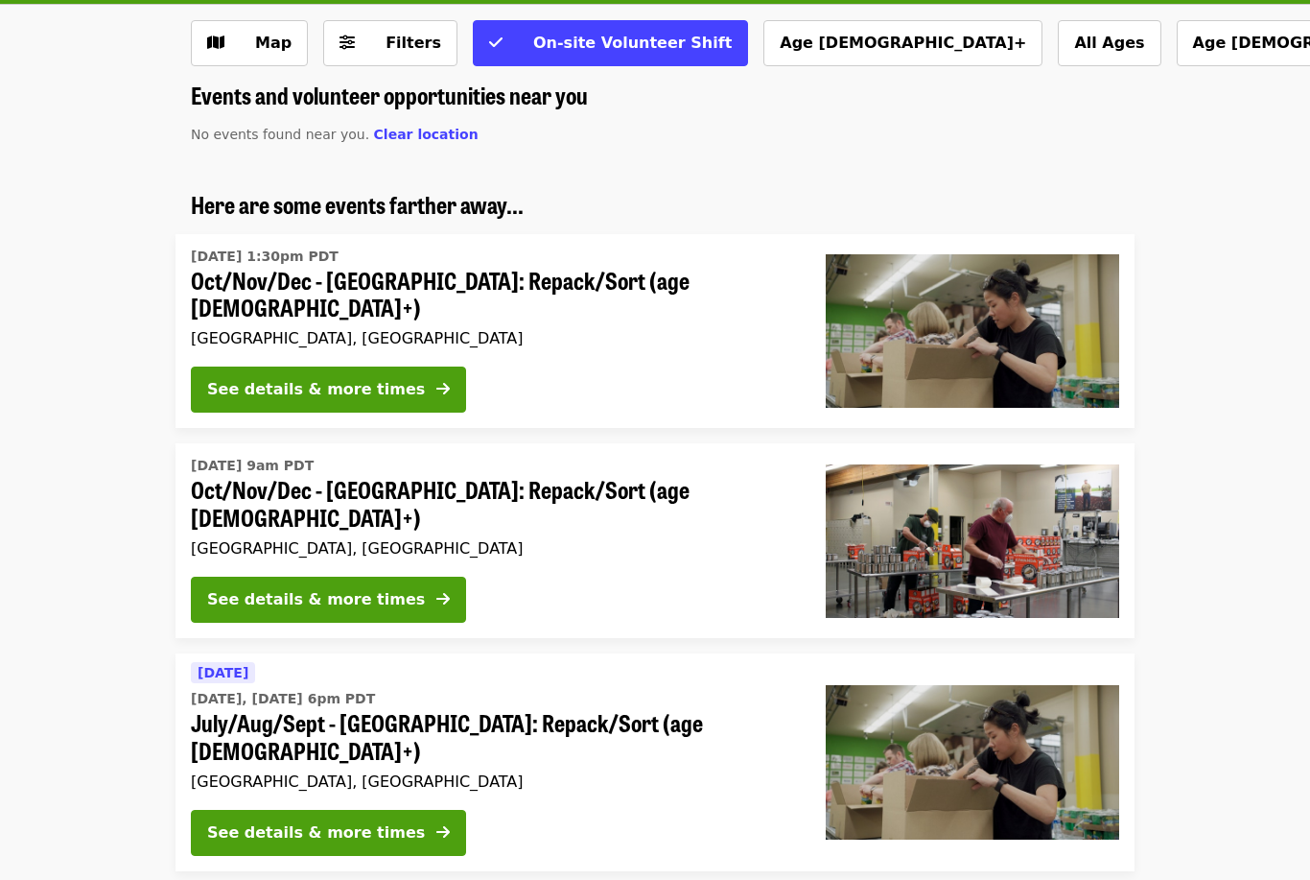
scroll to position [81, 0]
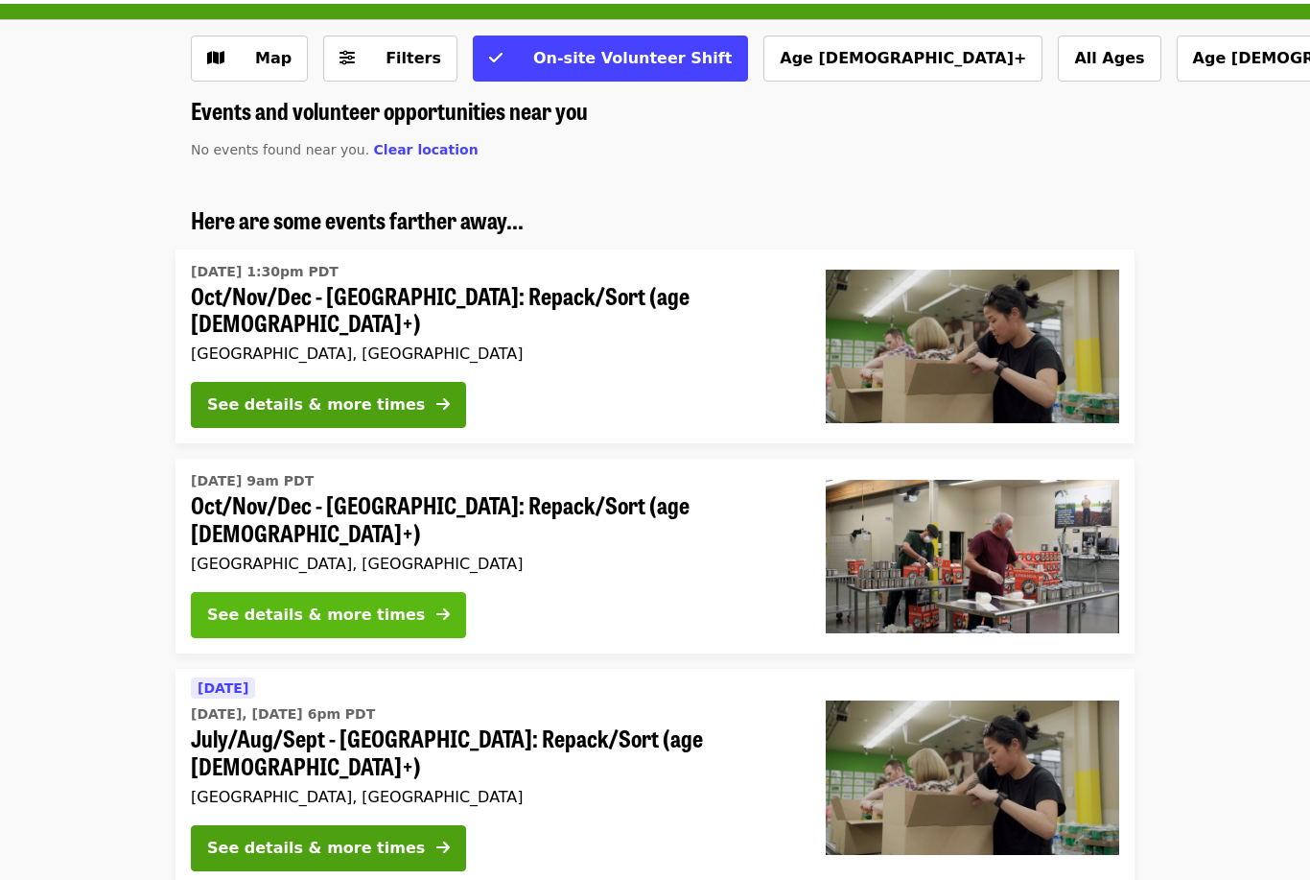
click at [217, 605] on button "See details & more times" at bounding box center [328, 615] width 275 height 46
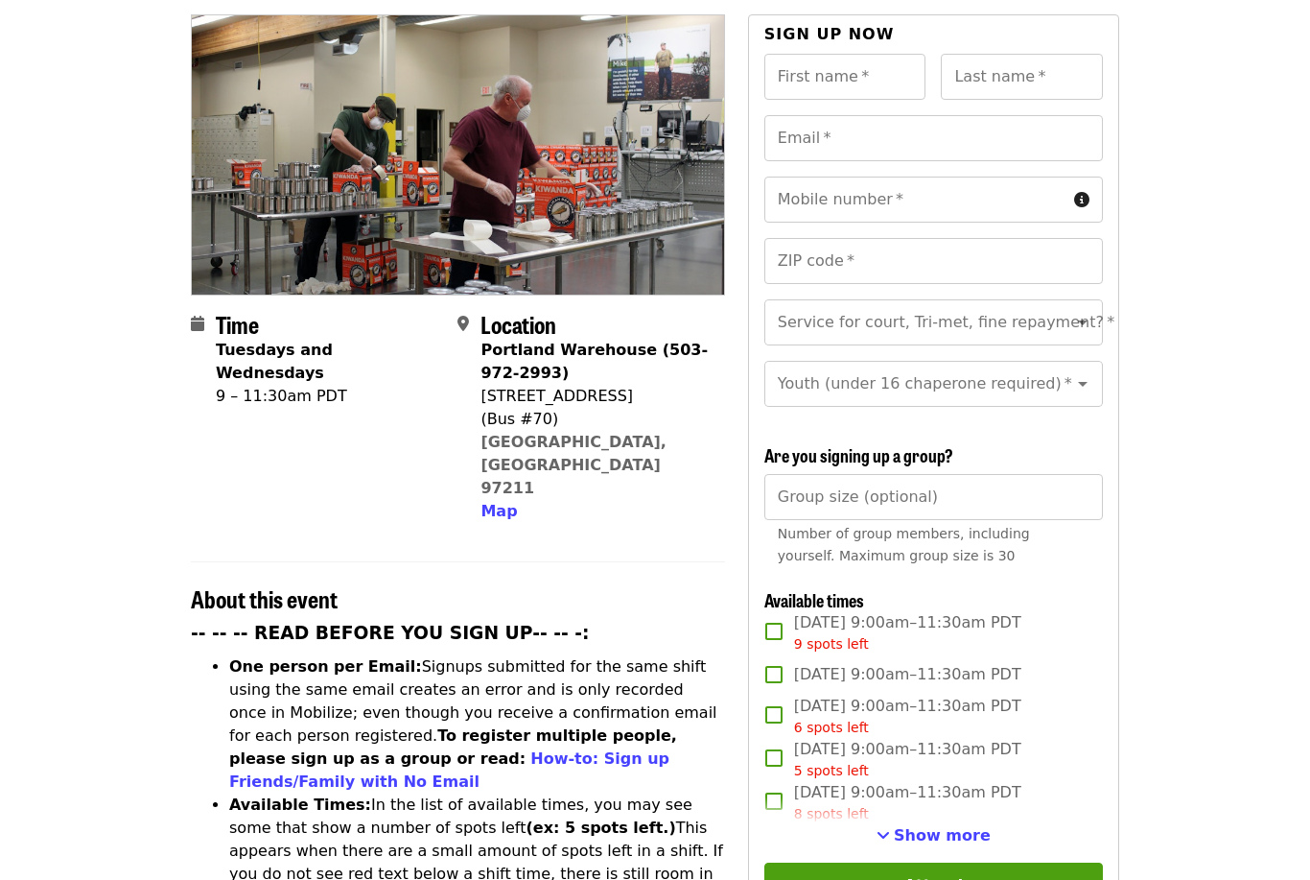
scroll to position [200, 0]
click at [954, 804] on div "8 spots left" at bounding box center [907, 814] width 227 height 20
click at [953, 825] on span "Show more" at bounding box center [942, 834] width 97 height 18
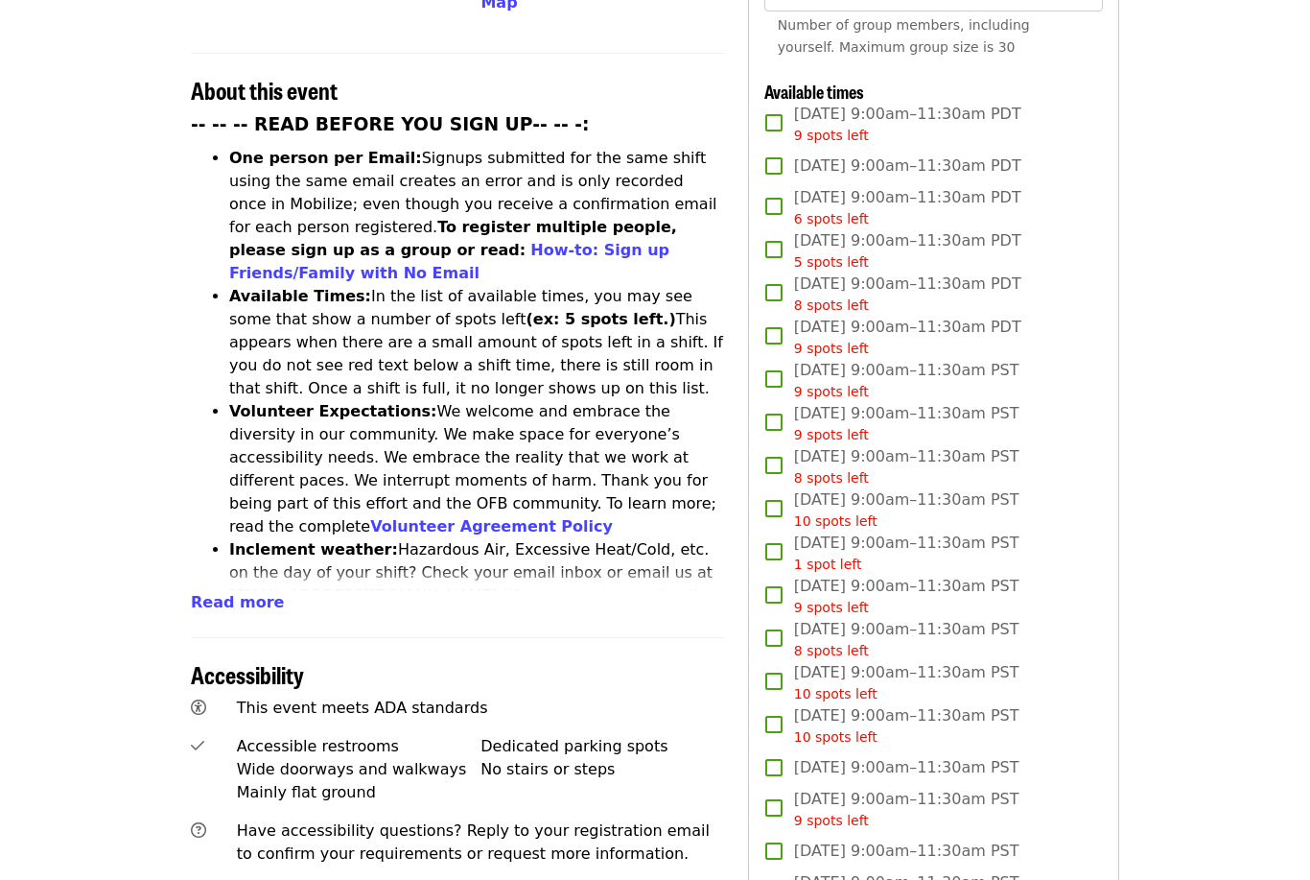
scroll to position [845, 0]
